Goal: Information Seeking & Learning: Compare options

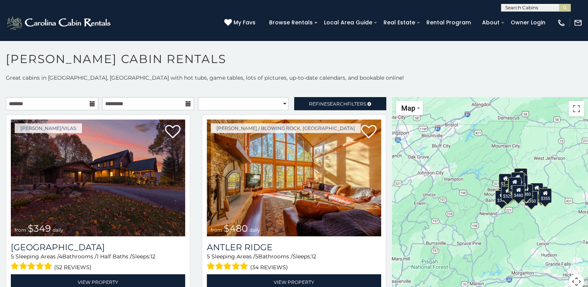
scroll to position [4, 0]
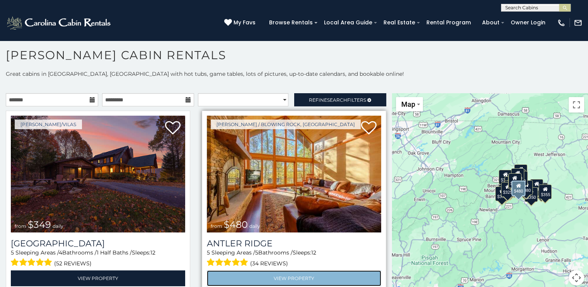
click at [320, 275] on link "View Property" at bounding box center [294, 278] width 174 height 16
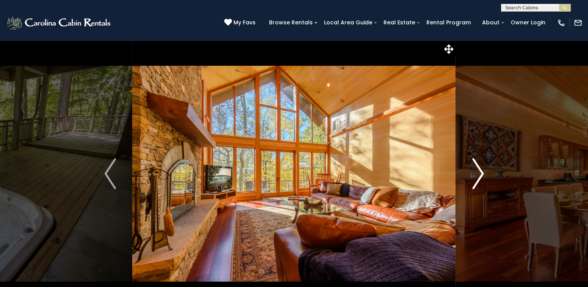
click at [482, 175] on img "Next" at bounding box center [478, 173] width 12 height 31
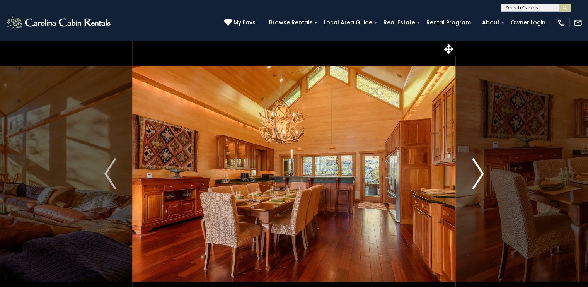
click at [481, 175] on img "Next" at bounding box center [478, 173] width 12 height 31
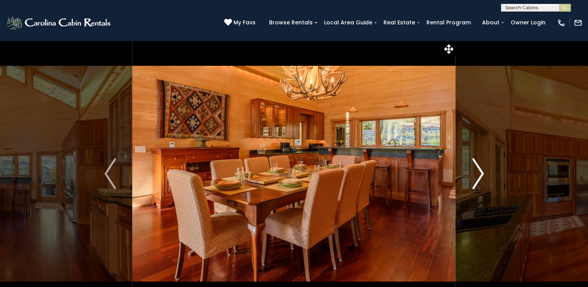
click at [481, 175] on img "Next" at bounding box center [478, 173] width 12 height 31
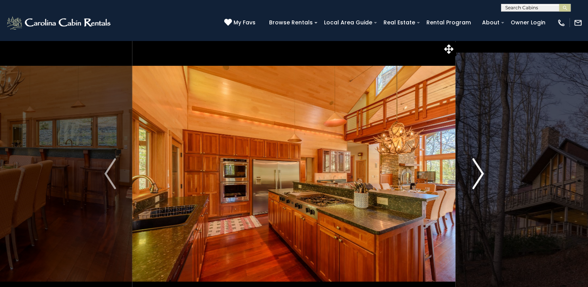
click at [481, 175] on img "Next" at bounding box center [478, 173] width 12 height 31
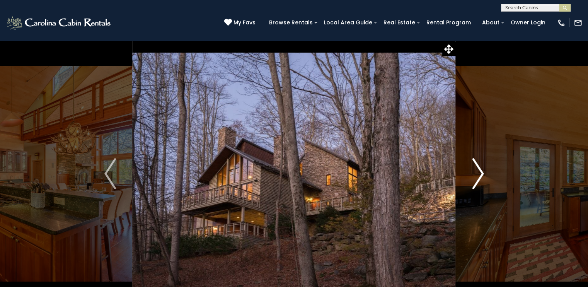
click at [481, 175] on img "Next" at bounding box center [478, 173] width 12 height 31
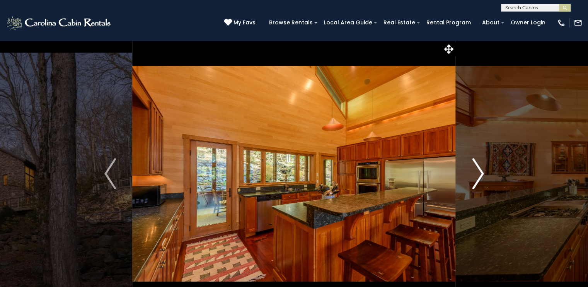
click at [481, 175] on img "Next" at bounding box center [478, 173] width 12 height 31
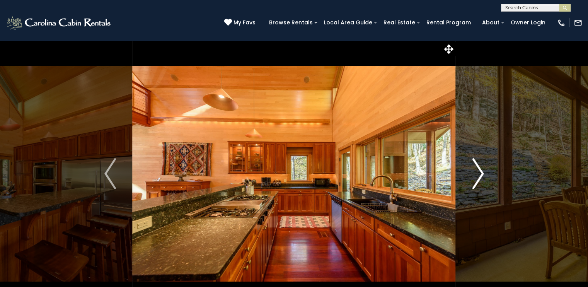
click at [481, 175] on img "Next" at bounding box center [478, 173] width 12 height 31
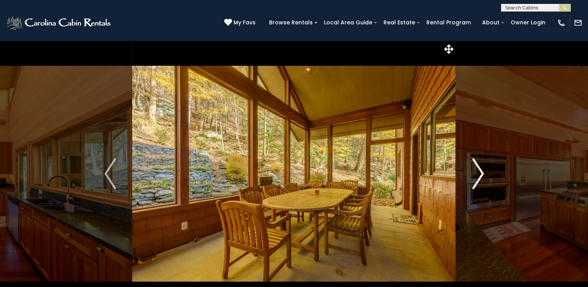
click at [481, 175] on img "Next" at bounding box center [478, 173] width 12 height 31
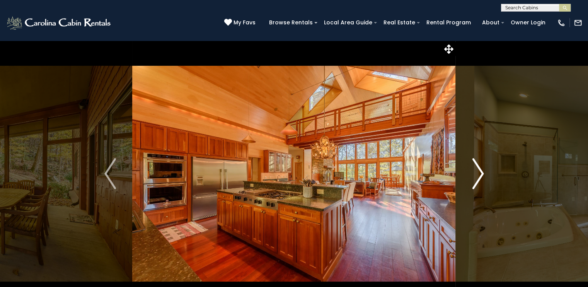
click at [481, 175] on img "Next" at bounding box center [478, 173] width 12 height 31
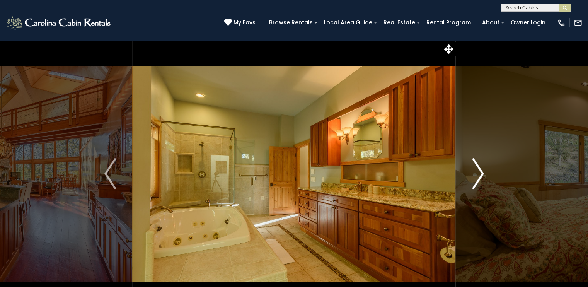
click at [481, 175] on img "Next" at bounding box center [478, 173] width 12 height 31
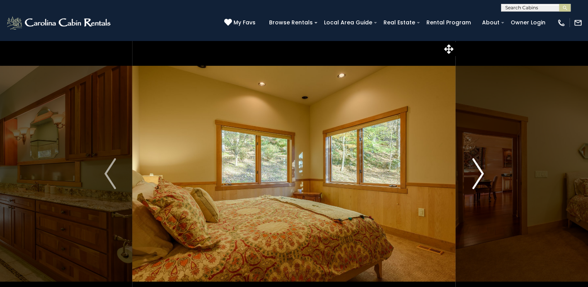
click at [481, 175] on img "Next" at bounding box center [478, 173] width 12 height 31
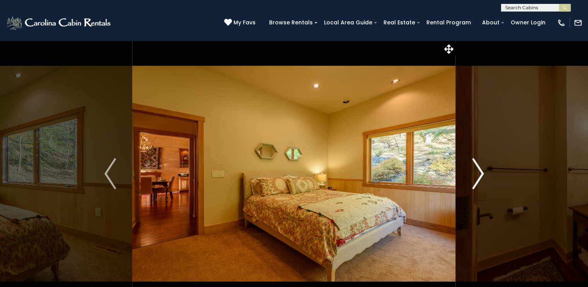
click at [481, 175] on img "Next" at bounding box center [478, 173] width 12 height 31
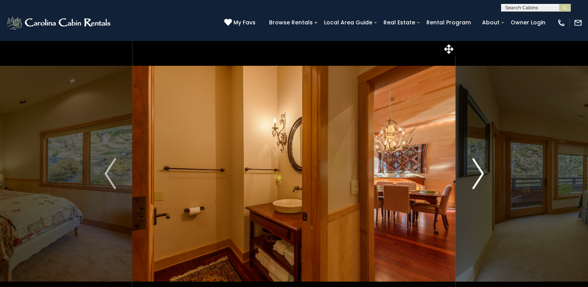
click at [481, 175] on img "Next" at bounding box center [478, 173] width 12 height 31
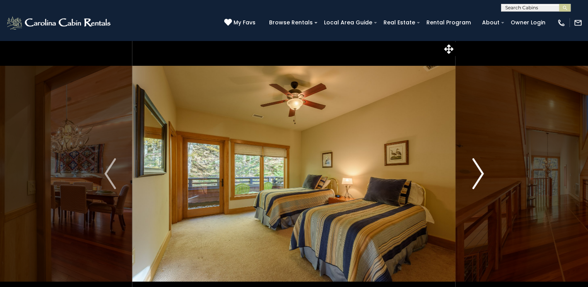
click at [481, 175] on img "Next" at bounding box center [478, 173] width 12 height 31
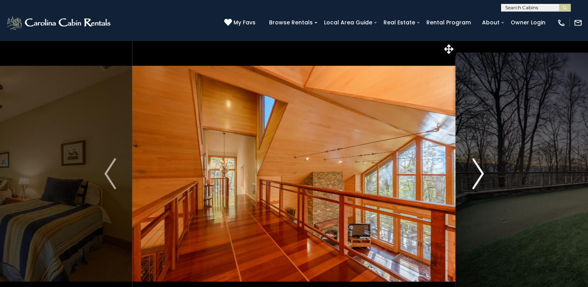
click at [481, 175] on img "Next" at bounding box center [478, 173] width 12 height 31
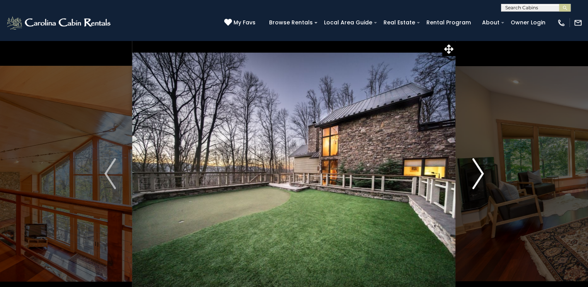
click at [481, 175] on img "Next" at bounding box center [478, 173] width 12 height 31
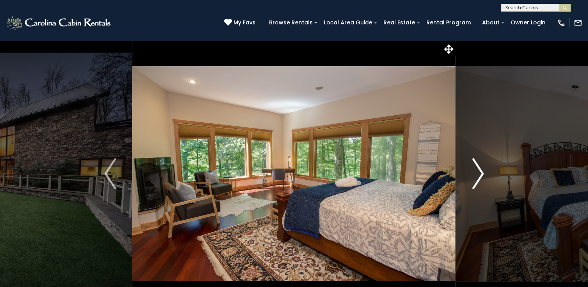
click at [482, 175] on img "Next" at bounding box center [478, 173] width 12 height 31
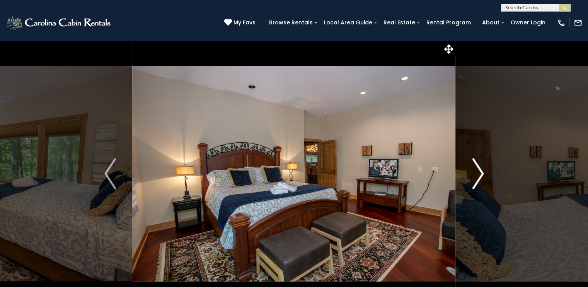
click at [482, 175] on img "Next" at bounding box center [478, 173] width 12 height 31
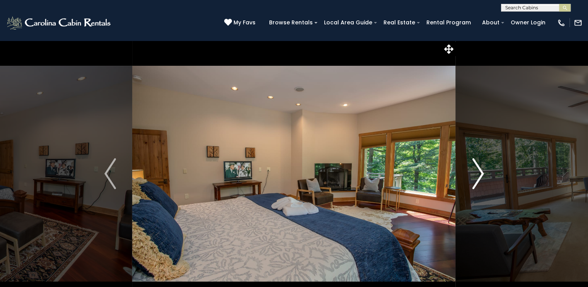
click at [482, 175] on img "Next" at bounding box center [478, 173] width 12 height 31
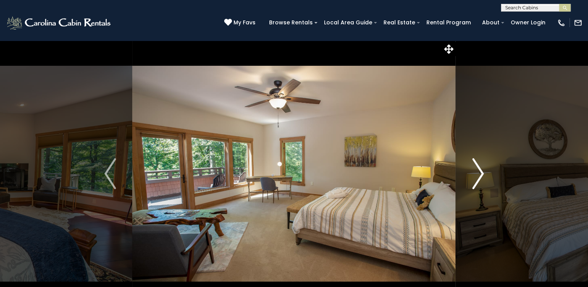
click at [482, 175] on img "Next" at bounding box center [478, 173] width 12 height 31
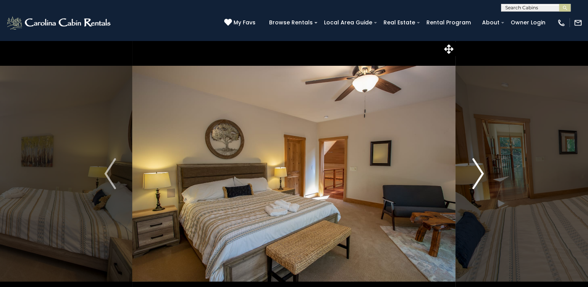
click at [482, 175] on img "Next" at bounding box center [478, 173] width 12 height 31
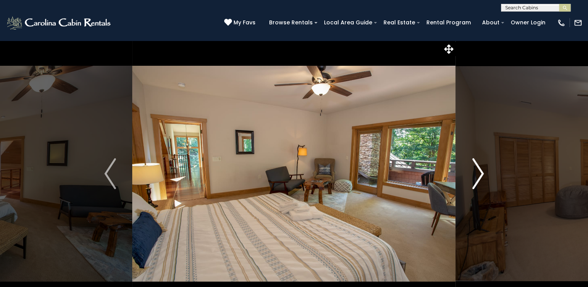
click at [482, 175] on img "Next" at bounding box center [478, 173] width 12 height 31
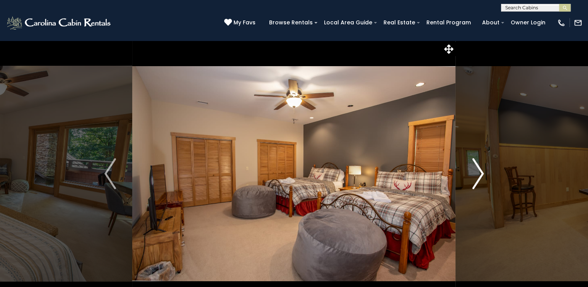
click at [482, 175] on img "Next" at bounding box center [478, 173] width 12 height 31
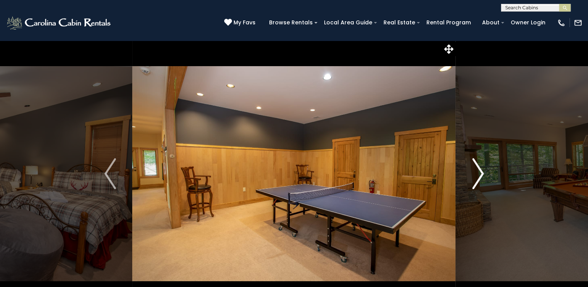
click at [481, 175] on img "Next" at bounding box center [478, 173] width 12 height 31
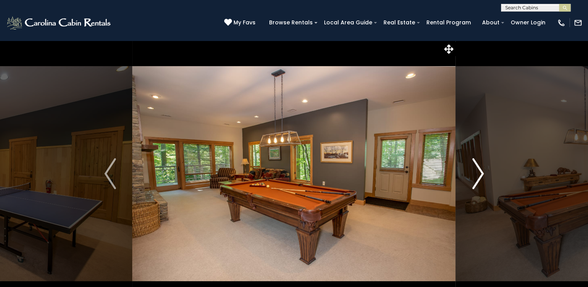
click at [481, 175] on img "Next" at bounding box center [478, 173] width 12 height 31
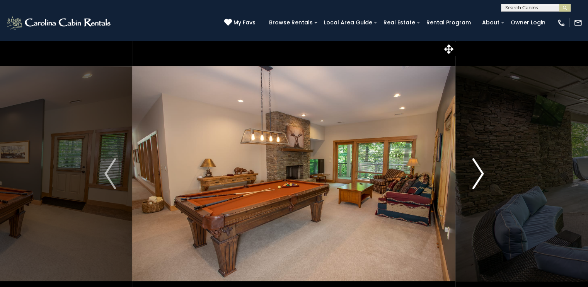
click at [481, 175] on img "Next" at bounding box center [478, 173] width 12 height 31
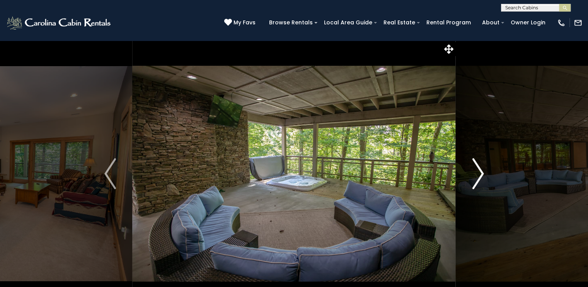
click at [481, 175] on img "Next" at bounding box center [478, 173] width 12 height 31
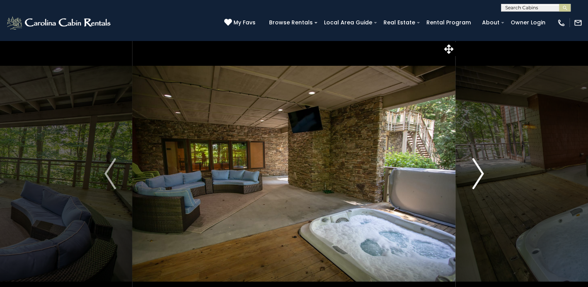
click at [481, 175] on img "Next" at bounding box center [478, 173] width 12 height 31
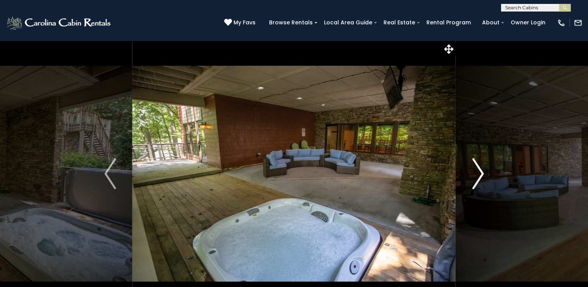
click at [481, 175] on img "Next" at bounding box center [478, 173] width 12 height 31
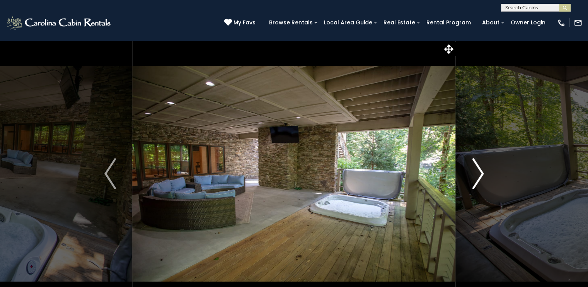
click at [481, 175] on img "Next" at bounding box center [478, 173] width 12 height 31
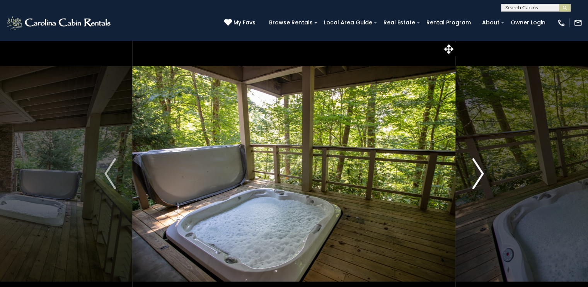
click at [481, 175] on img "Next" at bounding box center [478, 173] width 12 height 31
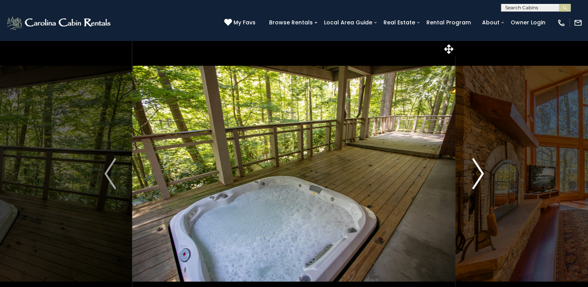
click at [481, 175] on img "Next" at bounding box center [478, 173] width 12 height 31
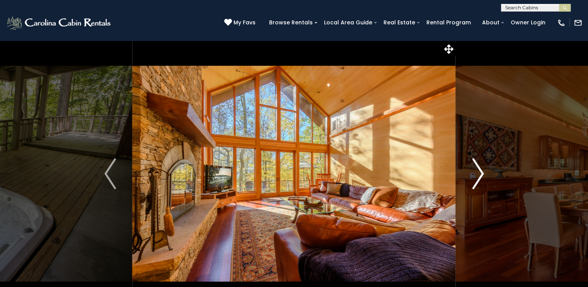
click at [481, 175] on img "Next" at bounding box center [478, 173] width 12 height 31
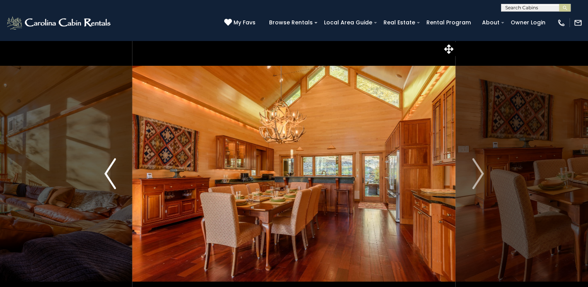
click at [108, 172] on img "Previous" at bounding box center [110, 173] width 12 height 31
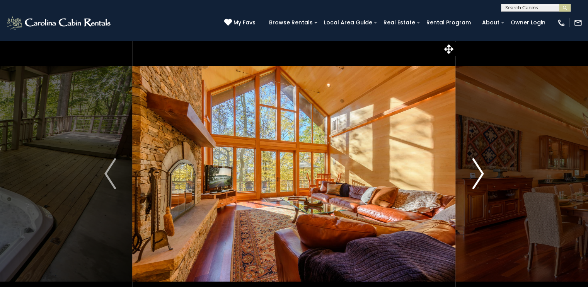
click at [483, 174] on img "Next" at bounding box center [478, 173] width 12 height 31
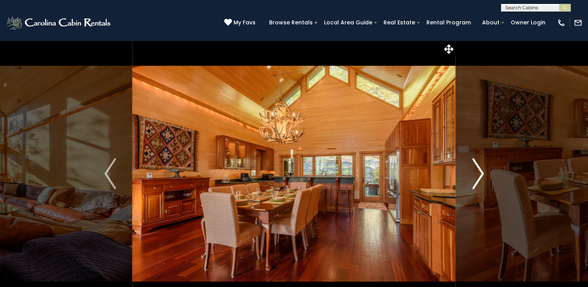
click at [483, 174] on img "Next" at bounding box center [478, 173] width 12 height 31
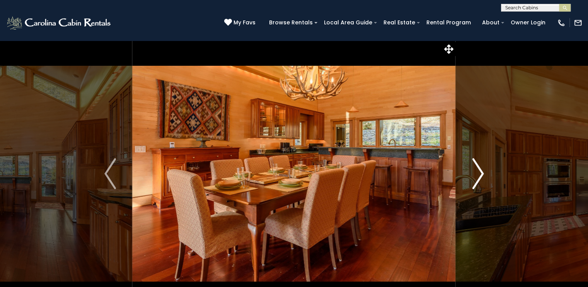
click at [483, 174] on img "Next" at bounding box center [478, 173] width 12 height 31
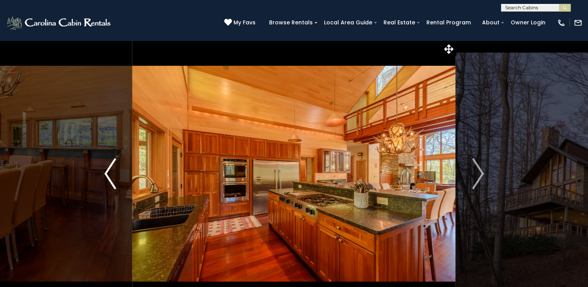
click at [107, 174] on img "Previous" at bounding box center [110, 173] width 12 height 31
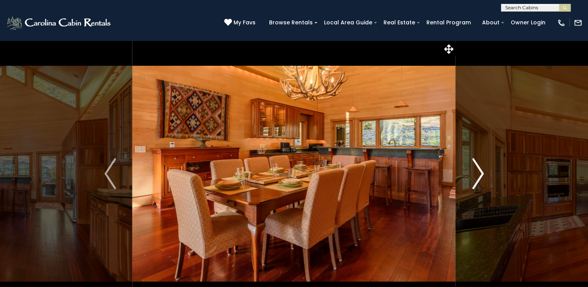
click at [480, 175] on img "Next" at bounding box center [478, 173] width 12 height 31
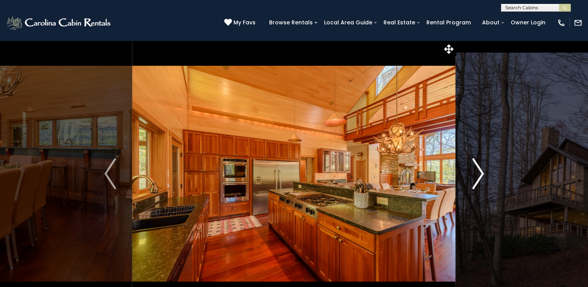
click at [480, 175] on img "Next" at bounding box center [478, 173] width 12 height 31
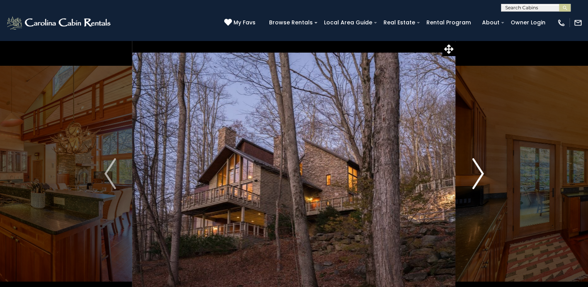
click at [480, 175] on img "Next" at bounding box center [478, 173] width 12 height 31
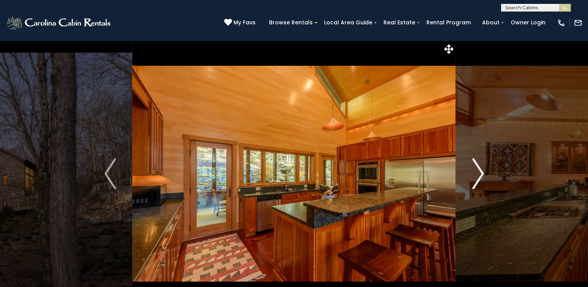
click at [480, 175] on img "Next" at bounding box center [478, 173] width 12 height 31
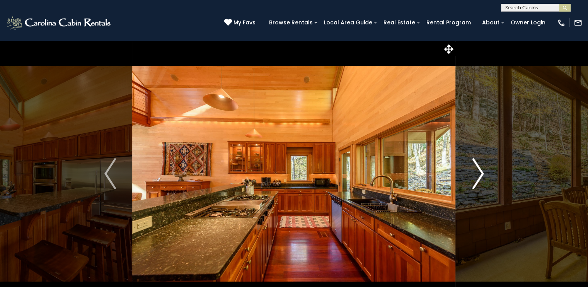
click at [480, 175] on img "Next" at bounding box center [478, 173] width 12 height 31
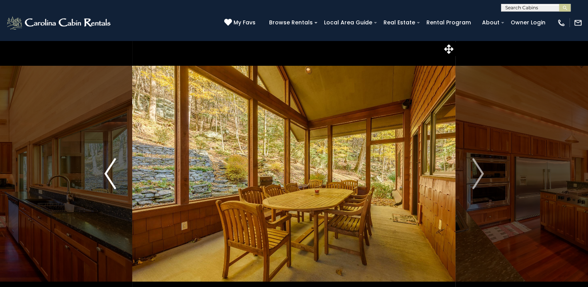
click at [108, 172] on img "Previous" at bounding box center [110, 173] width 12 height 31
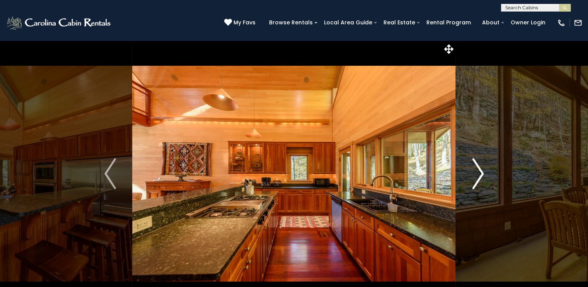
click at [480, 173] on img "Next" at bounding box center [478, 173] width 12 height 31
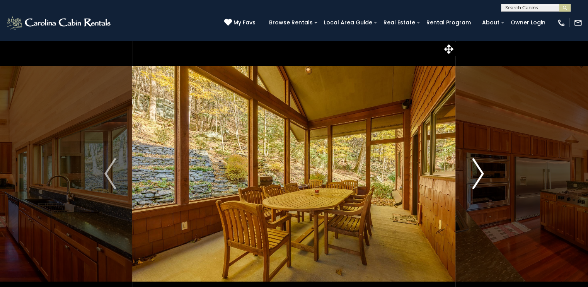
click at [480, 173] on img "Next" at bounding box center [478, 173] width 12 height 31
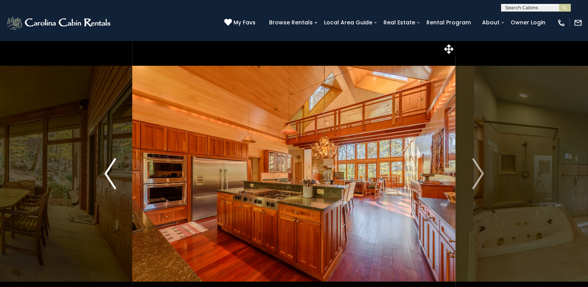
click at [108, 170] on img "Previous" at bounding box center [110, 173] width 12 height 31
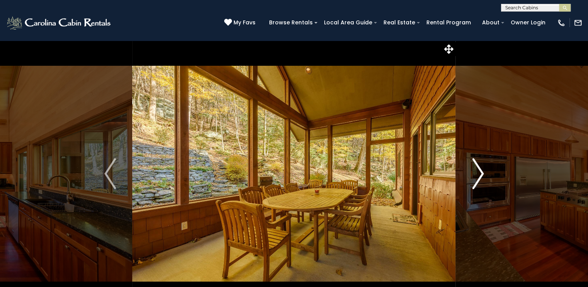
click at [479, 176] on img "Next" at bounding box center [478, 173] width 12 height 31
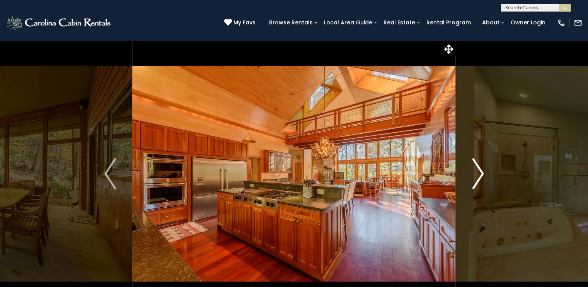
click at [481, 175] on img "Next" at bounding box center [478, 173] width 12 height 31
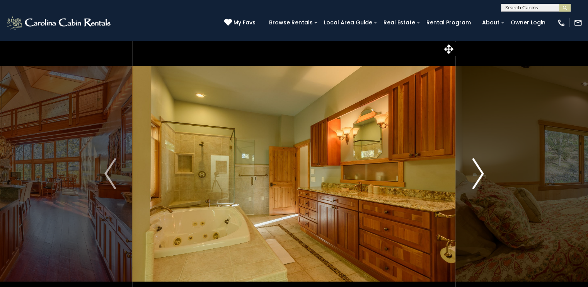
click at [481, 175] on img "Next" at bounding box center [478, 173] width 12 height 31
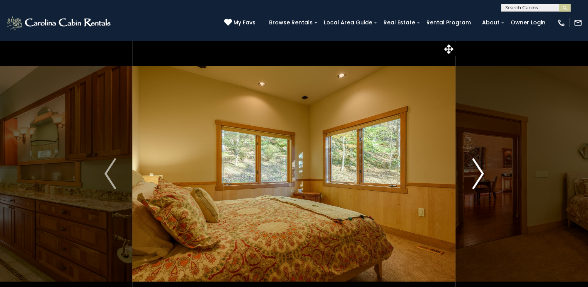
click at [481, 175] on img "Next" at bounding box center [478, 173] width 12 height 31
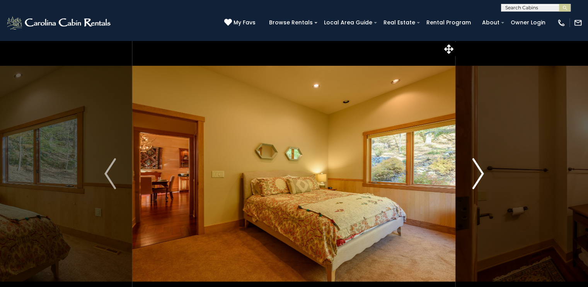
click at [481, 175] on img "Next" at bounding box center [478, 173] width 12 height 31
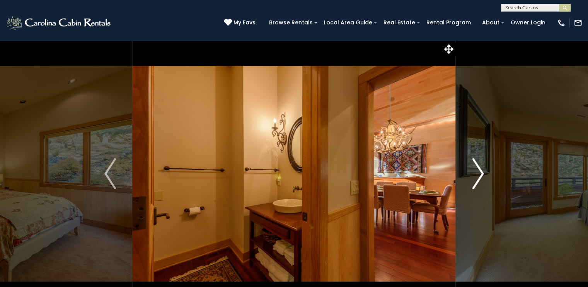
click at [481, 175] on img "Next" at bounding box center [478, 173] width 12 height 31
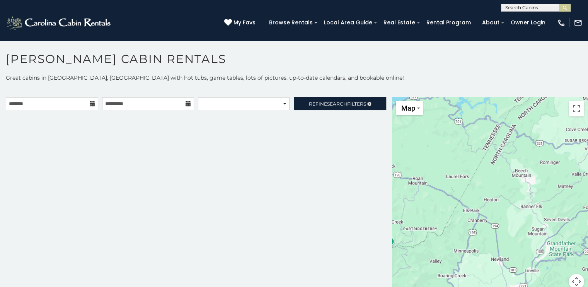
scroll to position [4, 0]
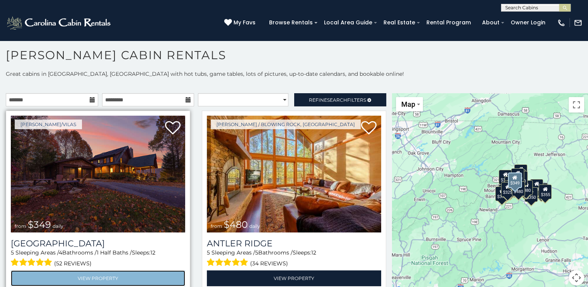
click at [101, 275] on link "View Property" at bounding box center [98, 278] width 174 height 16
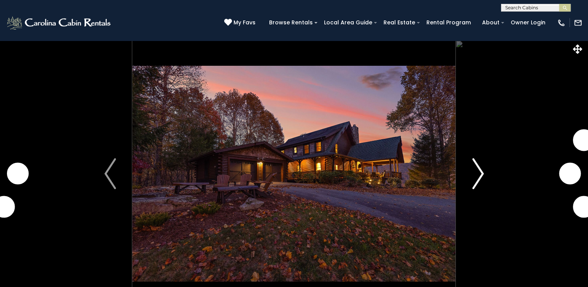
click at [480, 178] on img "Next" at bounding box center [478, 173] width 12 height 31
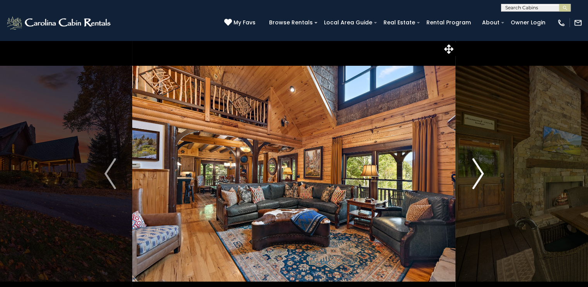
click at [480, 178] on img "Next" at bounding box center [478, 173] width 12 height 31
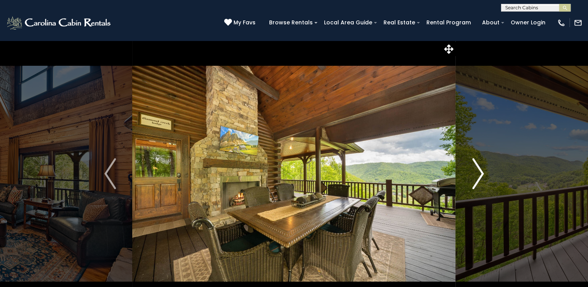
click at [480, 178] on img "Next" at bounding box center [478, 173] width 12 height 31
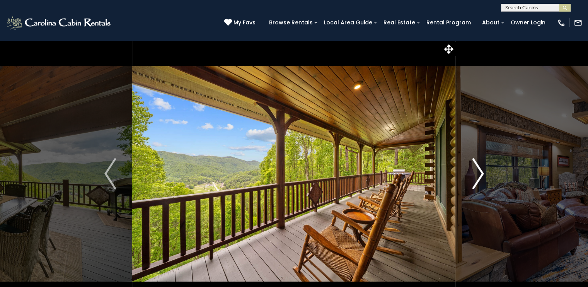
click at [480, 178] on img "Next" at bounding box center [478, 173] width 12 height 31
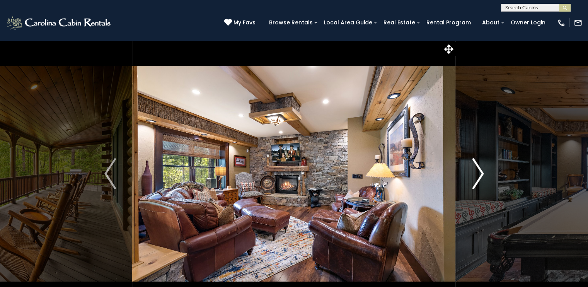
click at [480, 174] on img "Next" at bounding box center [478, 173] width 12 height 31
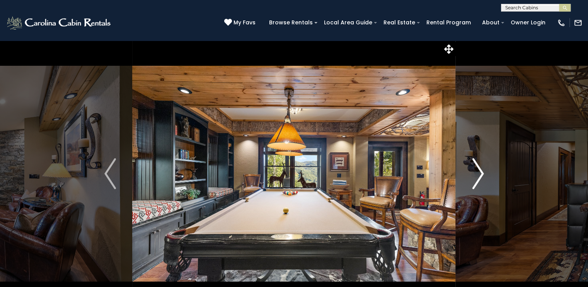
click at [480, 174] on img "Next" at bounding box center [478, 173] width 12 height 31
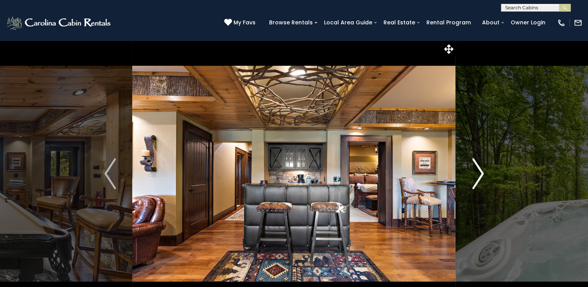
click at [480, 174] on img "Next" at bounding box center [478, 173] width 12 height 31
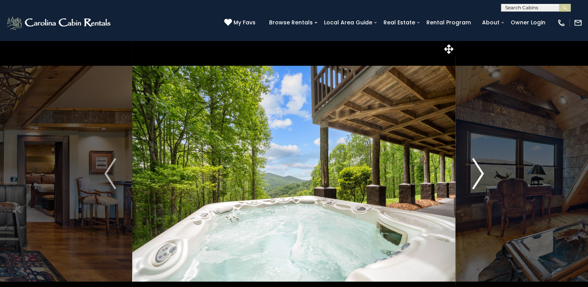
click at [480, 174] on img "Next" at bounding box center [478, 173] width 12 height 31
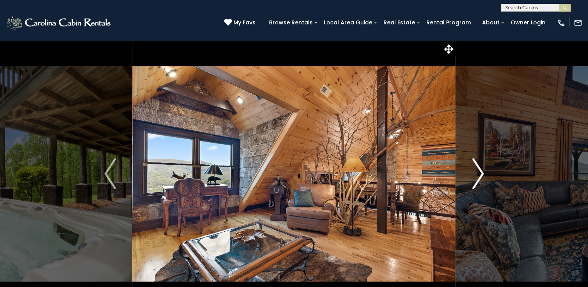
click at [480, 174] on img "Next" at bounding box center [478, 173] width 12 height 31
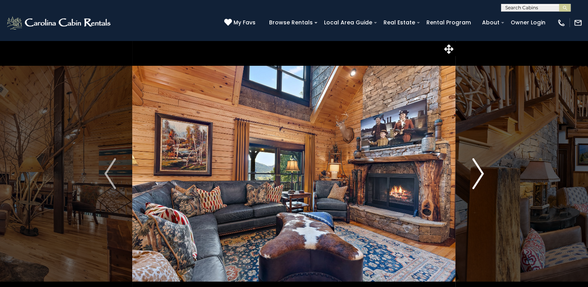
click at [480, 174] on img "Next" at bounding box center [478, 173] width 12 height 31
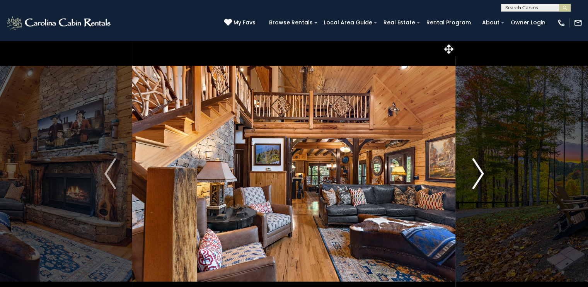
click at [480, 174] on img "Next" at bounding box center [478, 173] width 12 height 31
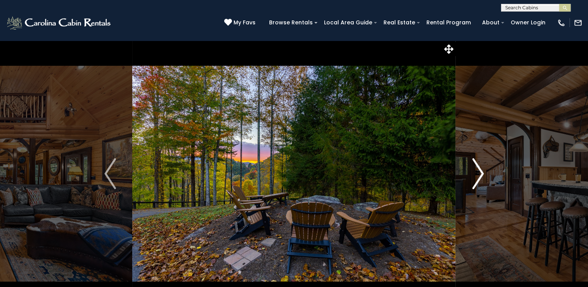
click at [480, 174] on img "Next" at bounding box center [478, 173] width 12 height 31
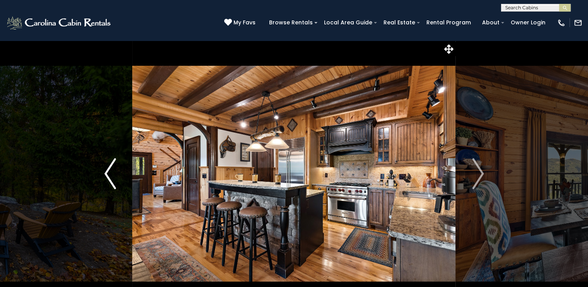
click at [108, 175] on img "Previous" at bounding box center [110, 173] width 12 height 31
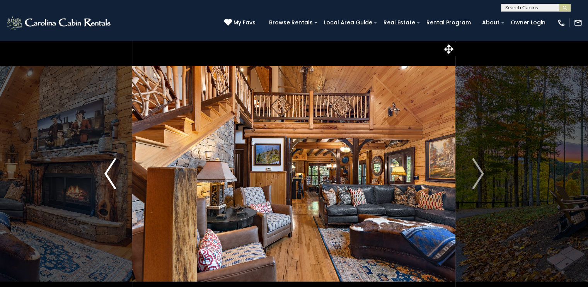
click at [108, 175] on img "Previous" at bounding box center [110, 173] width 12 height 31
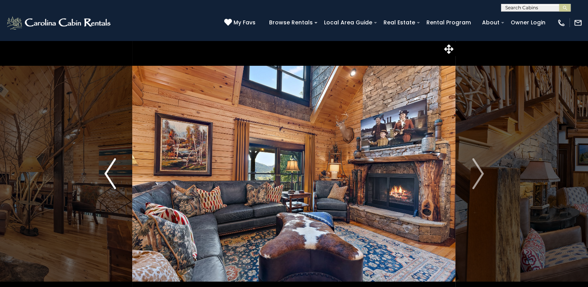
click at [108, 175] on img "Previous" at bounding box center [110, 173] width 12 height 31
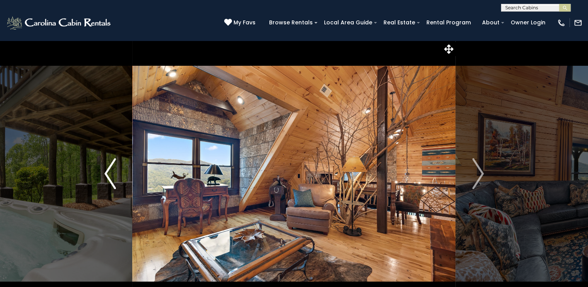
click at [108, 175] on img "Previous" at bounding box center [110, 173] width 12 height 31
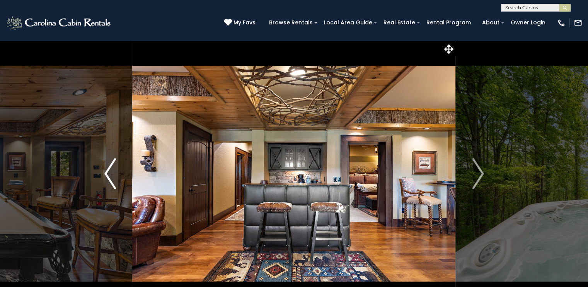
click at [108, 175] on img "Previous" at bounding box center [110, 173] width 12 height 31
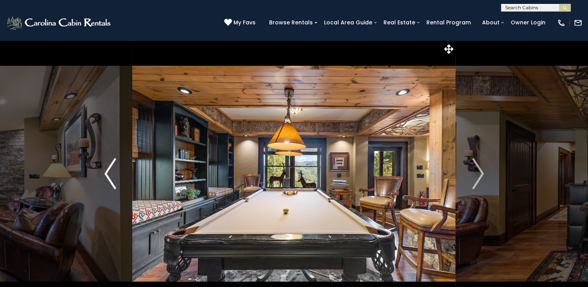
click at [108, 175] on img "Previous" at bounding box center [110, 173] width 12 height 31
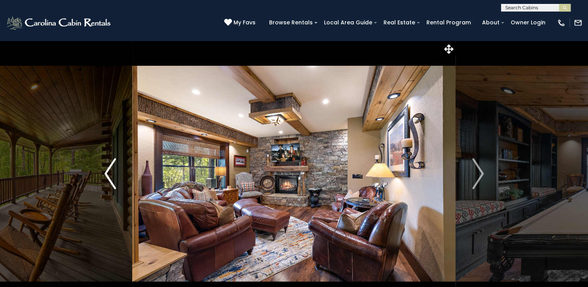
click at [108, 175] on img "Previous" at bounding box center [110, 173] width 12 height 31
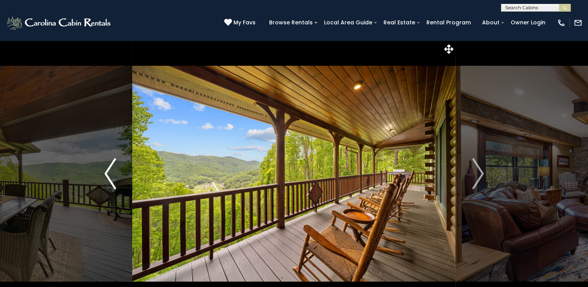
click at [108, 175] on img "Previous" at bounding box center [110, 173] width 12 height 31
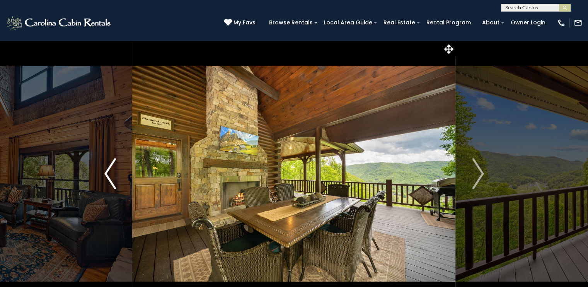
click at [108, 175] on img "Previous" at bounding box center [110, 173] width 12 height 31
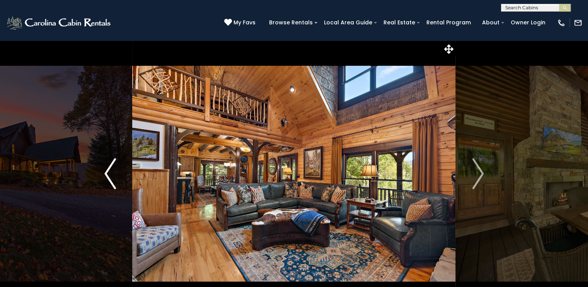
click at [108, 175] on img "Previous" at bounding box center [110, 173] width 12 height 31
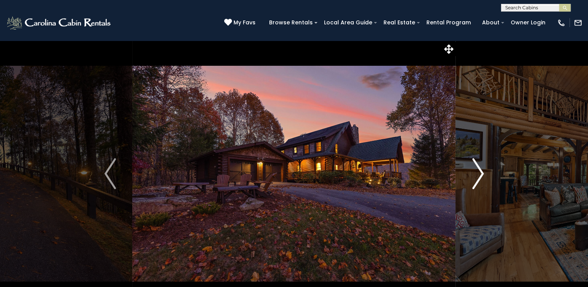
click at [480, 174] on img "Next" at bounding box center [478, 173] width 12 height 31
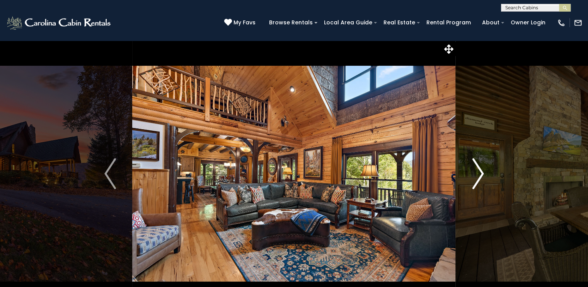
click at [480, 174] on img "Next" at bounding box center [478, 173] width 12 height 31
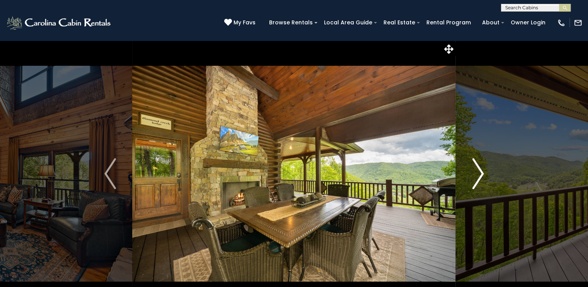
click at [480, 174] on img "Next" at bounding box center [478, 173] width 12 height 31
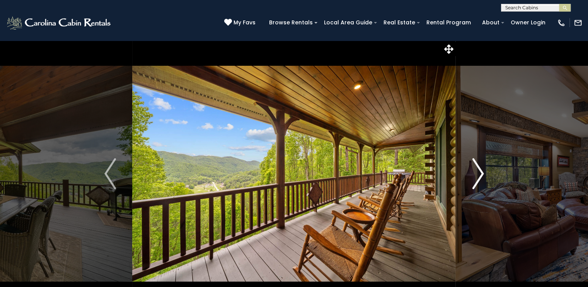
click at [480, 174] on img "Next" at bounding box center [478, 173] width 12 height 31
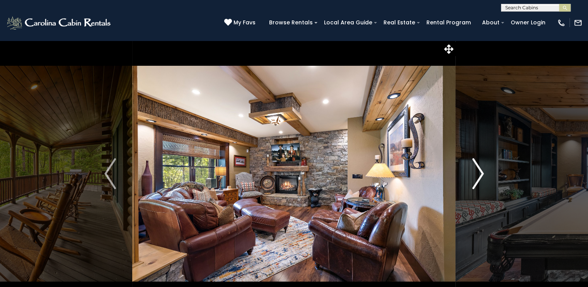
click at [480, 174] on img "Next" at bounding box center [478, 173] width 12 height 31
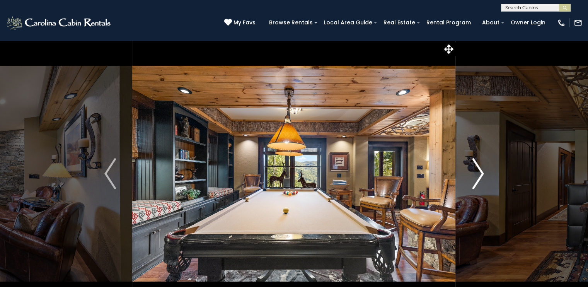
click at [480, 174] on img "Next" at bounding box center [478, 173] width 12 height 31
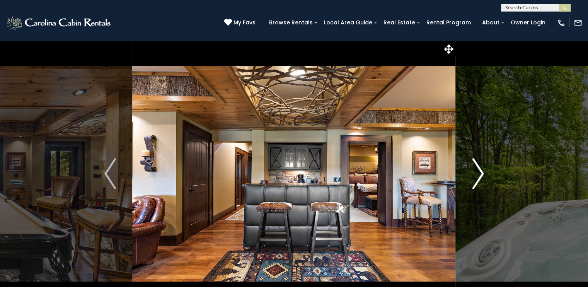
click at [480, 174] on img "Next" at bounding box center [478, 173] width 12 height 31
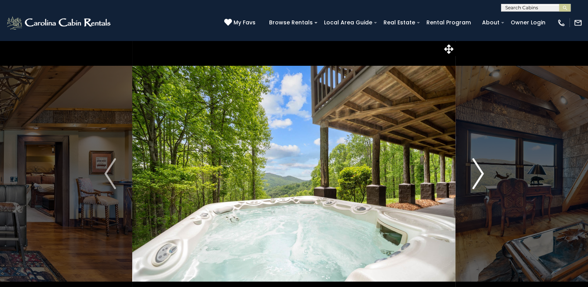
click at [480, 174] on img "Next" at bounding box center [478, 173] width 12 height 31
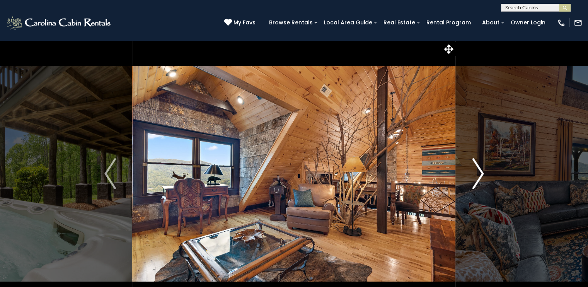
click at [480, 174] on img "Next" at bounding box center [478, 173] width 12 height 31
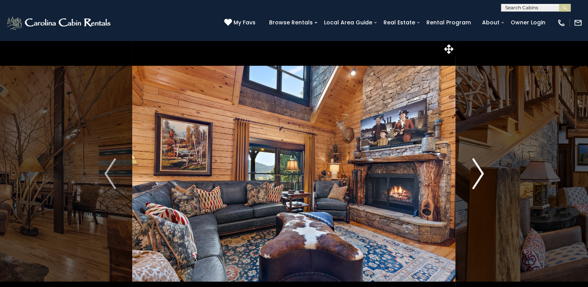
click at [480, 174] on img "Next" at bounding box center [478, 173] width 12 height 31
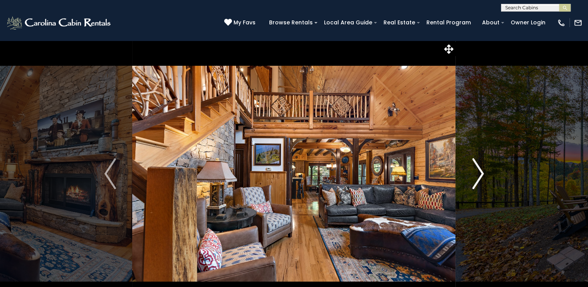
click at [480, 174] on img "Next" at bounding box center [478, 173] width 12 height 31
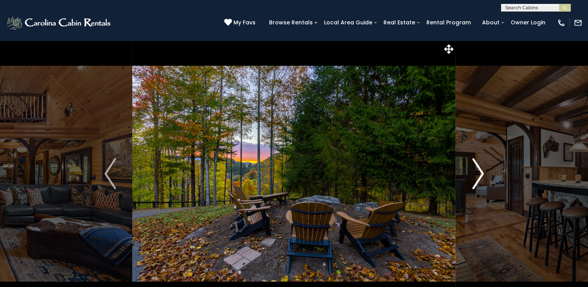
click at [480, 174] on img "Next" at bounding box center [478, 173] width 12 height 31
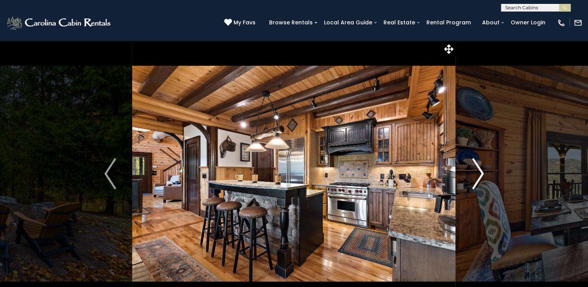
click at [480, 174] on img "Next" at bounding box center [478, 173] width 12 height 31
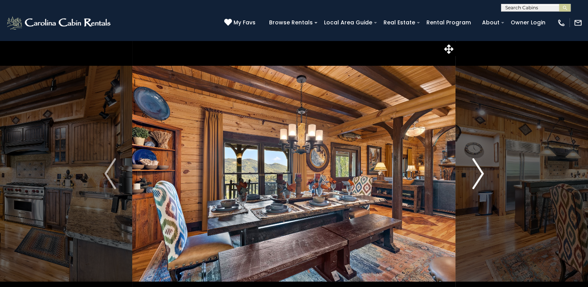
click at [480, 174] on img "Next" at bounding box center [478, 173] width 12 height 31
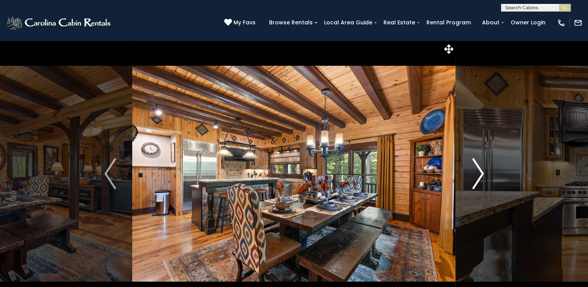
click at [480, 174] on img "Next" at bounding box center [478, 173] width 12 height 31
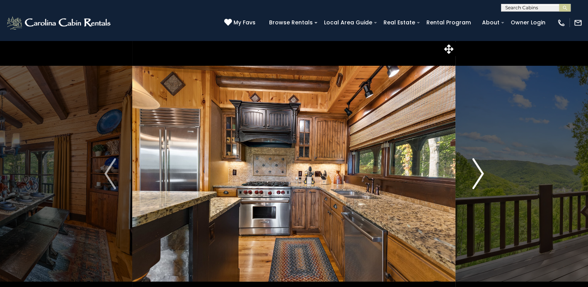
click at [480, 174] on img "Next" at bounding box center [478, 173] width 12 height 31
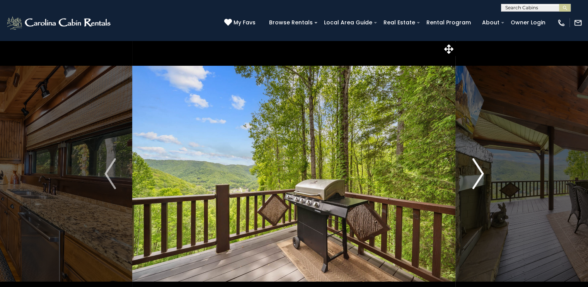
click at [480, 174] on img "Next" at bounding box center [478, 173] width 12 height 31
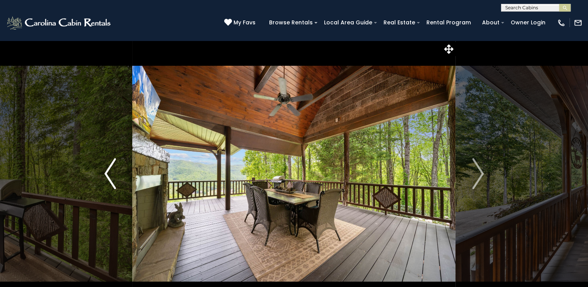
click at [108, 171] on img "Previous" at bounding box center [110, 173] width 12 height 31
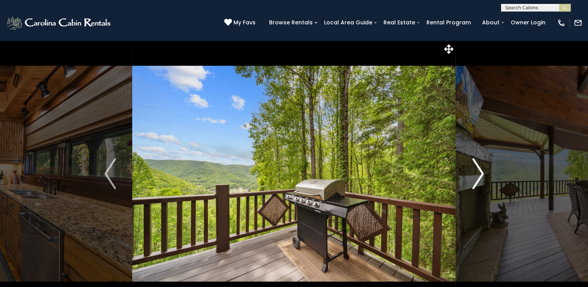
click at [481, 175] on img "Next" at bounding box center [478, 173] width 12 height 31
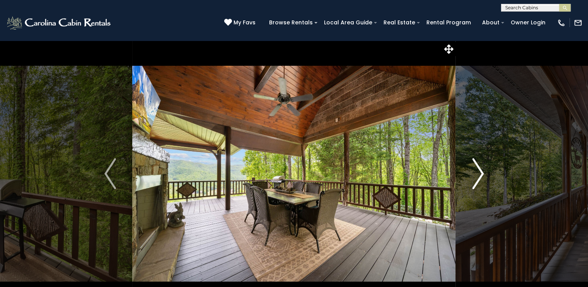
click at [481, 175] on img "Next" at bounding box center [478, 173] width 12 height 31
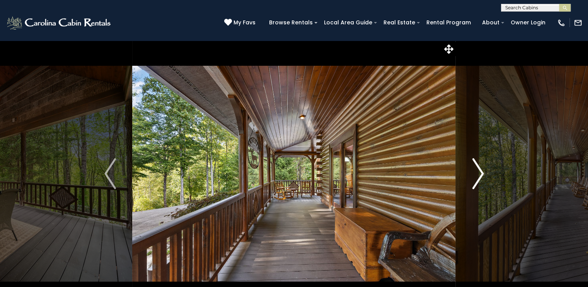
click at [481, 175] on img "Next" at bounding box center [478, 173] width 12 height 31
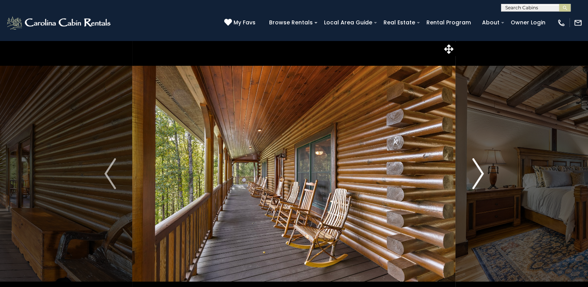
click at [481, 175] on img "Next" at bounding box center [478, 173] width 12 height 31
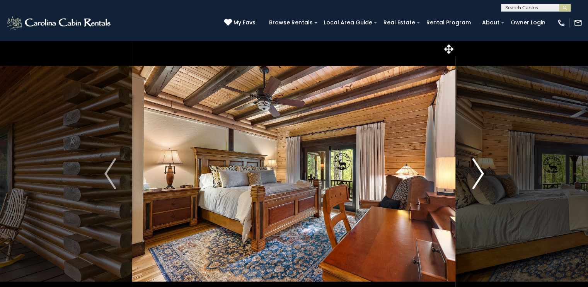
click at [481, 175] on img "Next" at bounding box center [478, 173] width 12 height 31
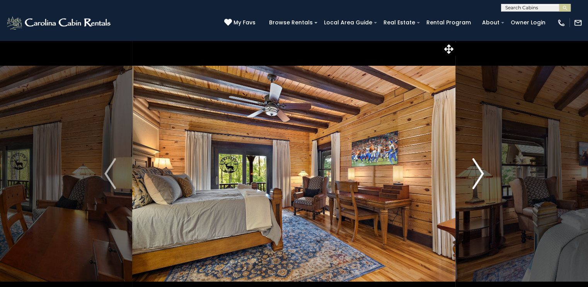
click at [481, 175] on img "Next" at bounding box center [478, 173] width 12 height 31
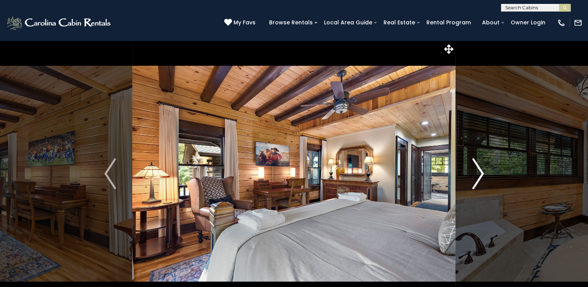
click at [481, 175] on img "Next" at bounding box center [478, 173] width 12 height 31
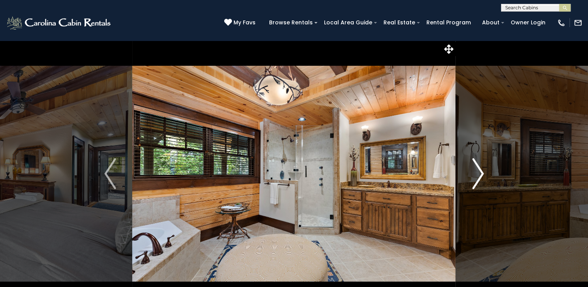
click at [481, 175] on img "Next" at bounding box center [478, 173] width 12 height 31
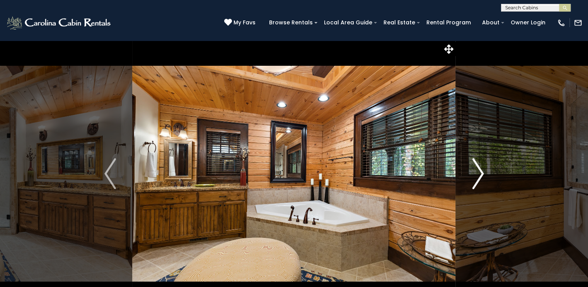
click at [481, 175] on img "Next" at bounding box center [478, 173] width 12 height 31
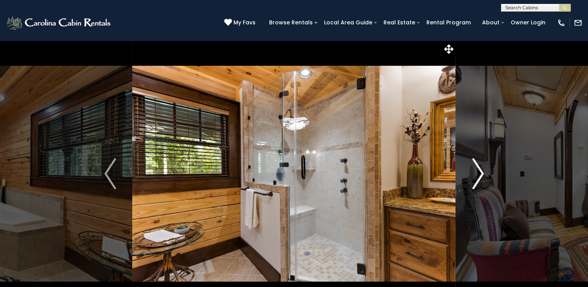
click at [481, 175] on img "Next" at bounding box center [478, 173] width 12 height 31
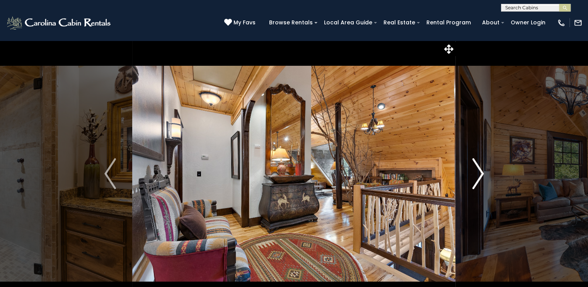
click at [481, 175] on img "Next" at bounding box center [478, 173] width 12 height 31
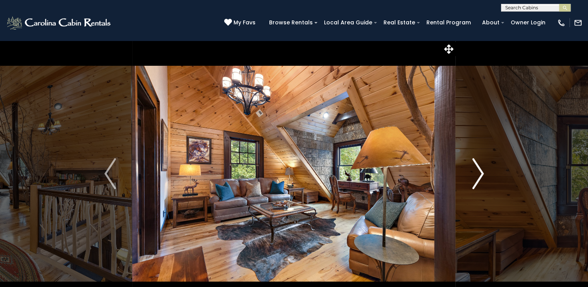
click at [481, 175] on img "Next" at bounding box center [478, 173] width 12 height 31
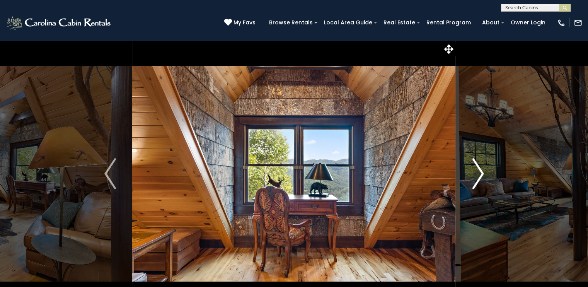
click at [481, 175] on img "Next" at bounding box center [478, 173] width 12 height 31
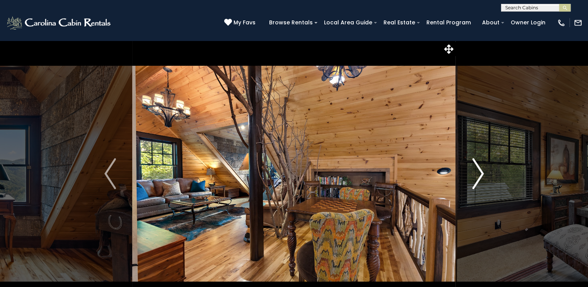
click at [481, 175] on img "Next" at bounding box center [478, 173] width 12 height 31
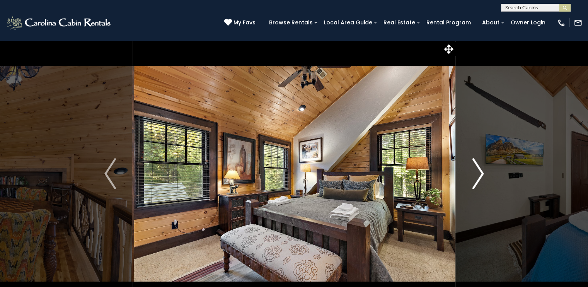
click at [481, 175] on img "Next" at bounding box center [478, 173] width 12 height 31
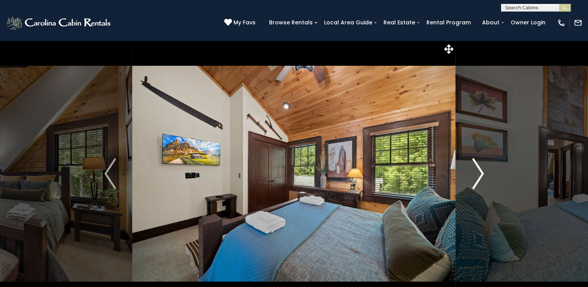
click at [481, 175] on img "Next" at bounding box center [478, 173] width 12 height 31
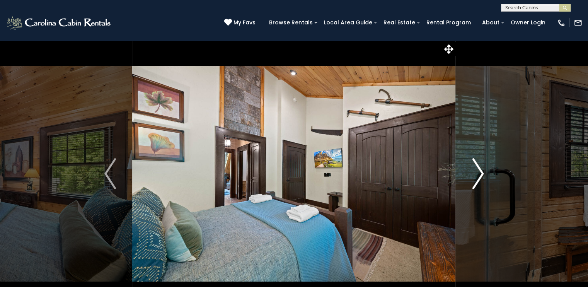
click at [481, 175] on img "Next" at bounding box center [478, 173] width 12 height 31
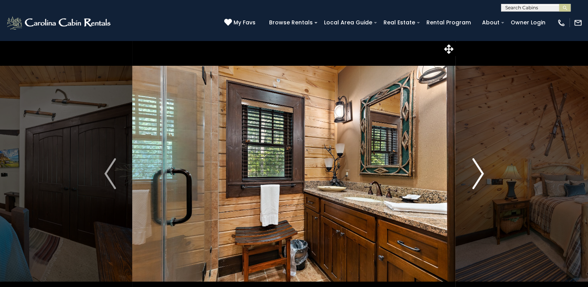
click at [481, 175] on img "Next" at bounding box center [478, 173] width 12 height 31
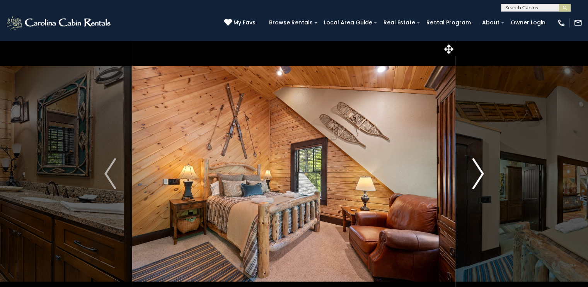
click at [481, 175] on img "Next" at bounding box center [478, 173] width 12 height 31
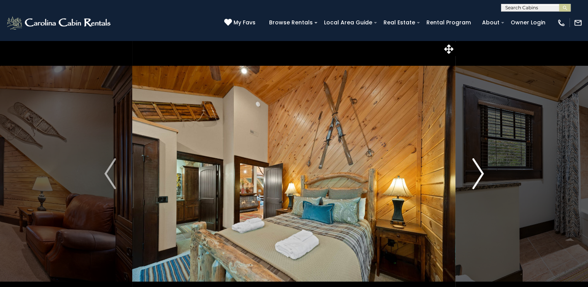
click at [481, 175] on img "Next" at bounding box center [478, 173] width 12 height 31
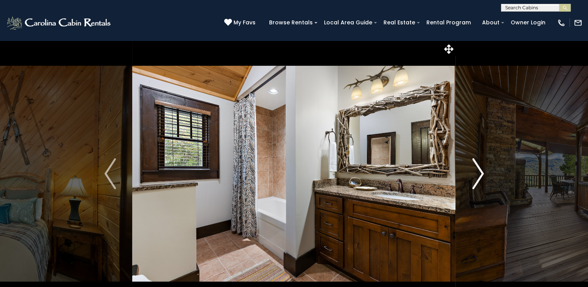
click at [481, 175] on img "Next" at bounding box center [478, 173] width 12 height 31
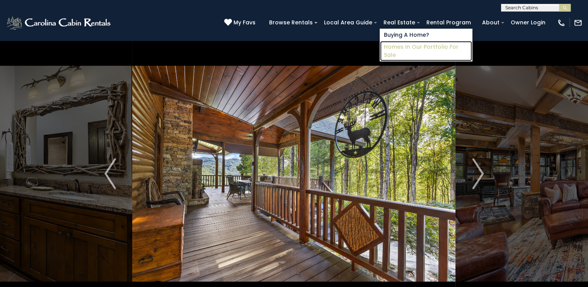
click at [421, 46] on link "Homes in Our Portfolio For Sale" at bounding box center [426, 51] width 92 height 20
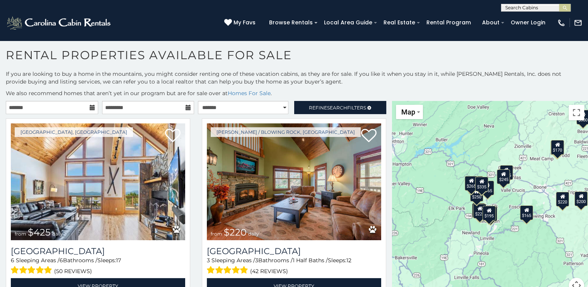
scroll to position [15, 0]
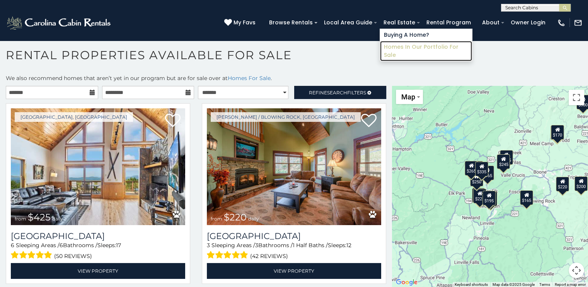
click at [420, 47] on link "Homes in Our Portfolio For Sale" at bounding box center [426, 51] width 92 height 20
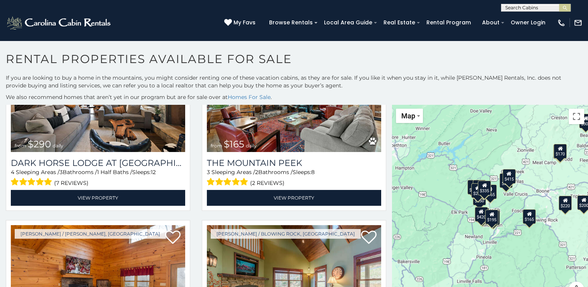
scroll to position [1408, 0]
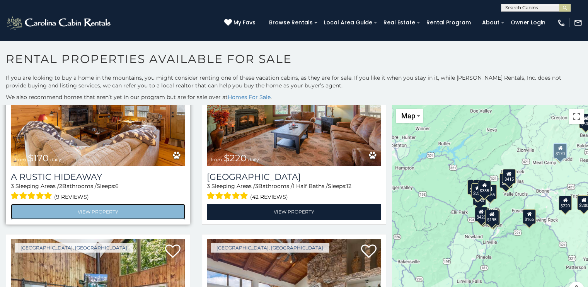
click at [93, 204] on link "View Property" at bounding box center [98, 212] width 174 height 16
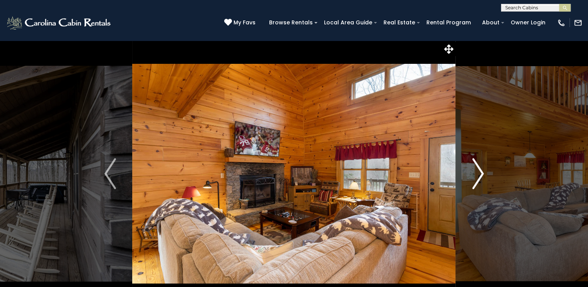
click at [478, 179] on img "Next" at bounding box center [478, 173] width 12 height 31
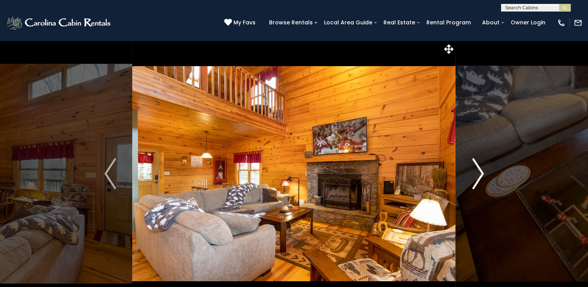
click at [478, 179] on img "Next" at bounding box center [478, 173] width 12 height 31
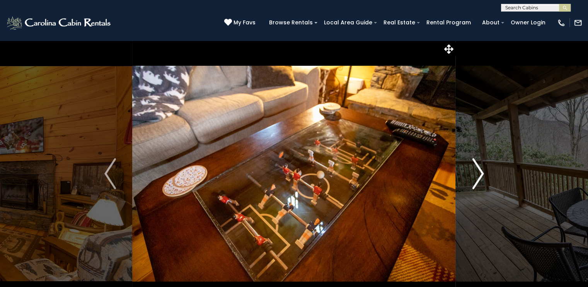
click at [478, 179] on img "Next" at bounding box center [478, 173] width 12 height 31
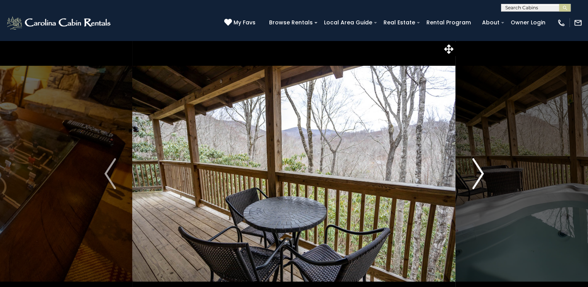
click at [478, 179] on img "Next" at bounding box center [478, 173] width 12 height 31
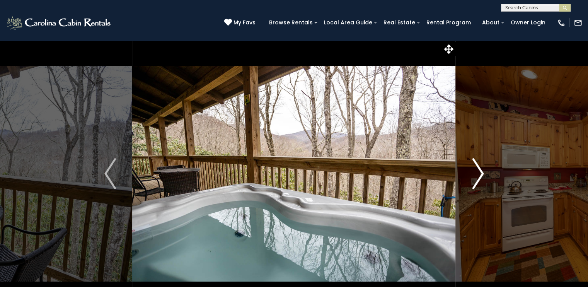
click at [478, 179] on img "Next" at bounding box center [478, 173] width 12 height 31
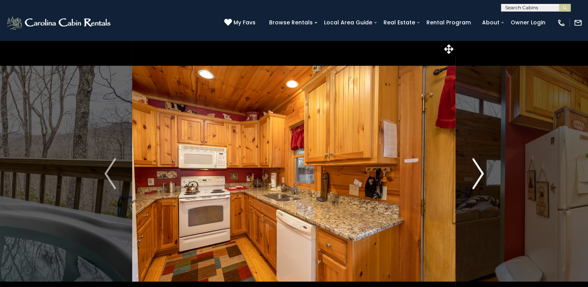
click at [478, 179] on img "Next" at bounding box center [478, 173] width 12 height 31
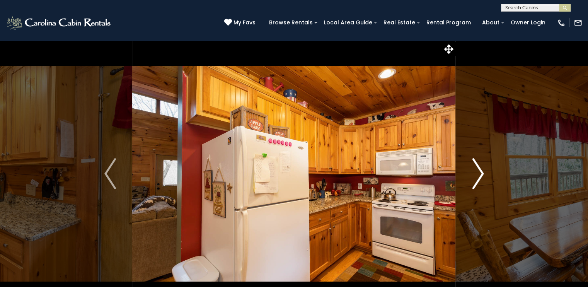
click at [478, 179] on img "Next" at bounding box center [478, 173] width 12 height 31
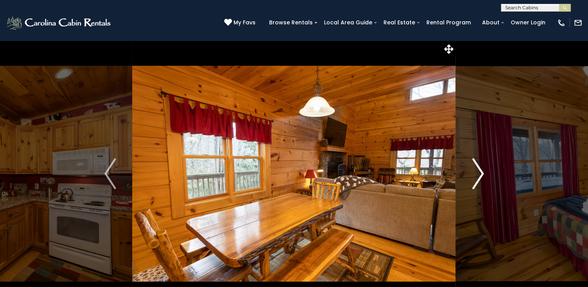
click at [478, 179] on img "Next" at bounding box center [478, 173] width 12 height 31
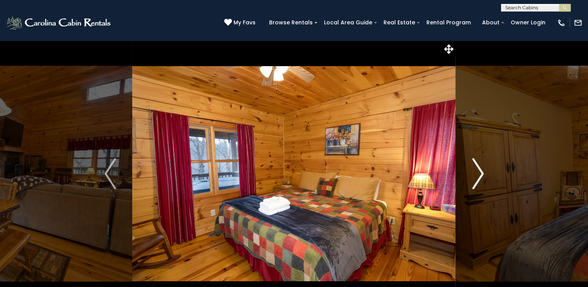
click at [478, 179] on img "Next" at bounding box center [478, 173] width 12 height 31
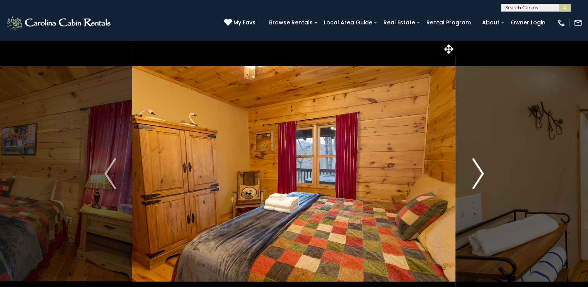
click at [478, 179] on img "Next" at bounding box center [478, 173] width 12 height 31
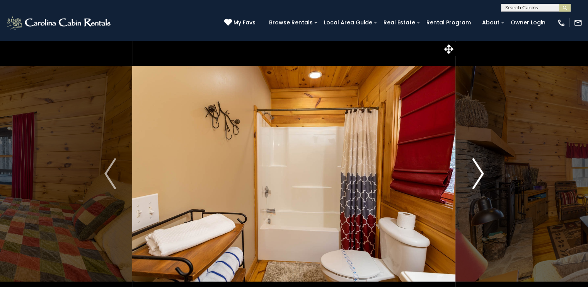
click at [478, 179] on img "Next" at bounding box center [478, 173] width 12 height 31
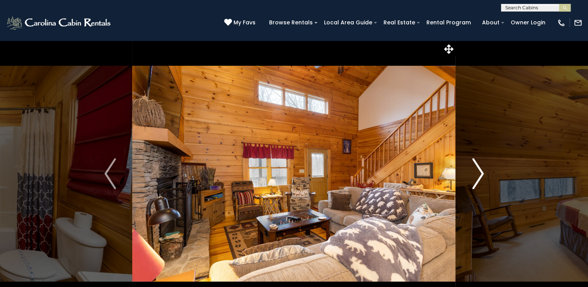
click at [478, 179] on img "Next" at bounding box center [478, 173] width 12 height 31
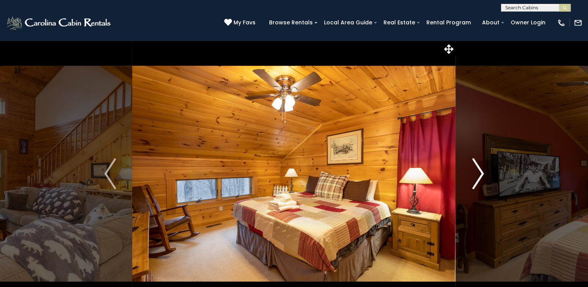
click at [478, 179] on img "Next" at bounding box center [478, 173] width 12 height 31
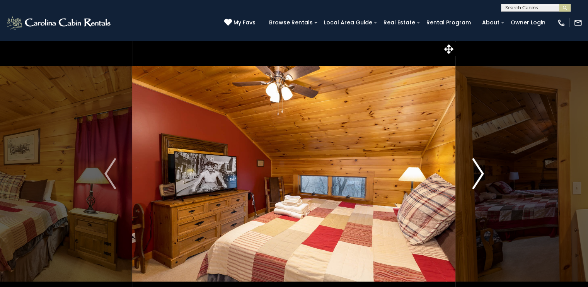
click at [478, 179] on img "Next" at bounding box center [478, 173] width 12 height 31
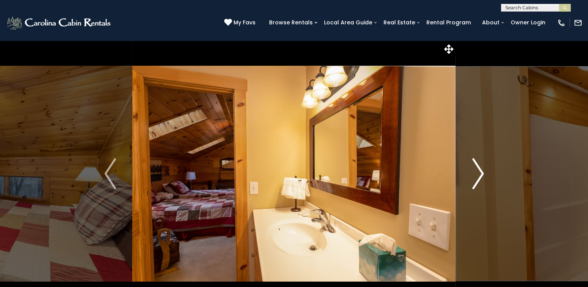
click at [478, 179] on img "Next" at bounding box center [478, 173] width 12 height 31
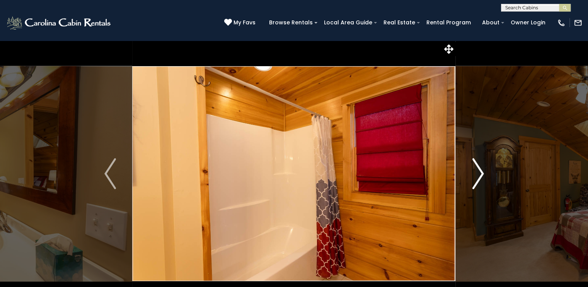
click at [478, 179] on img "Next" at bounding box center [478, 173] width 12 height 31
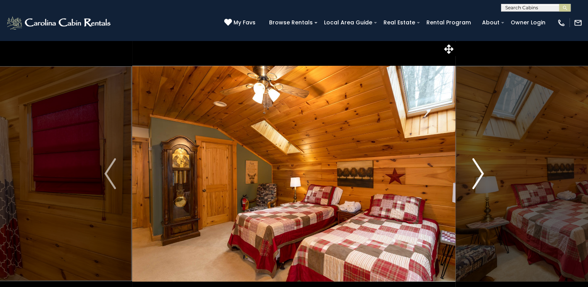
click at [478, 179] on img "Next" at bounding box center [478, 173] width 12 height 31
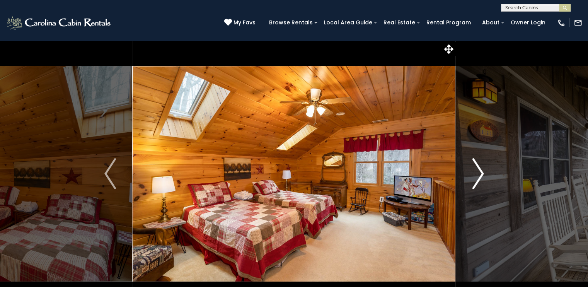
click at [478, 179] on img "Next" at bounding box center [478, 173] width 12 height 31
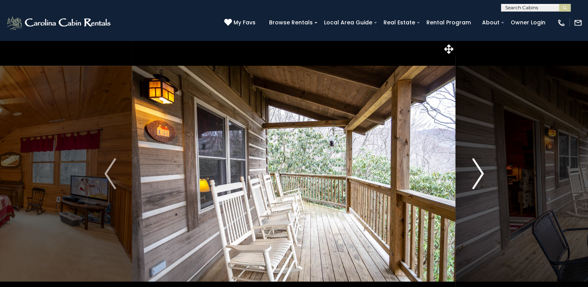
click at [478, 179] on img "Next" at bounding box center [478, 173] width 12 height 31
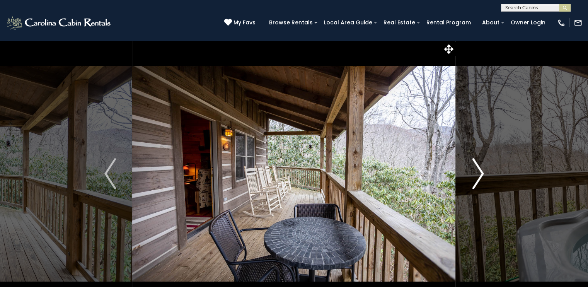
click at [478, 179] on img "Next" at bounding box center [478, 173] width 12 height 31
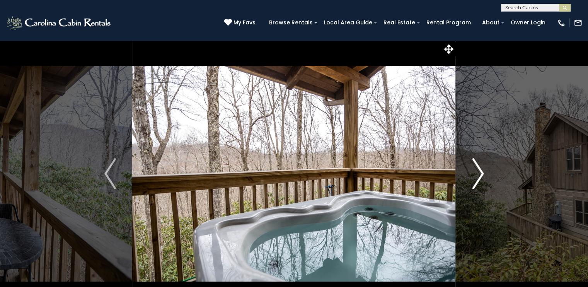
click at [478, 179] on img "Next" at bounding box center [478, 173] width 12 height 31
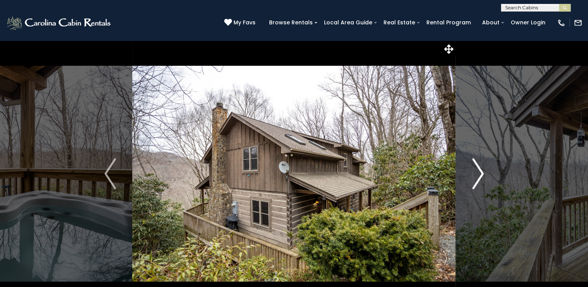
click at [478, 179] on img "Next" at bounding box center [478, 173] width 12 height 31
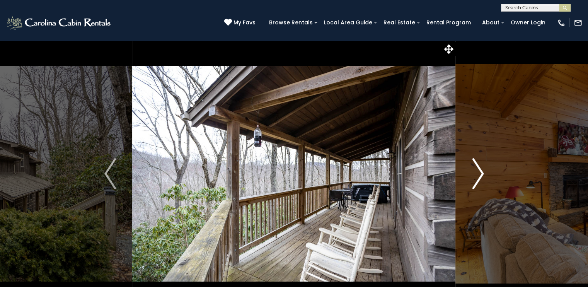
click at [478, 179] on img "Next" at bounding box center [478, 173] width 12 height 31
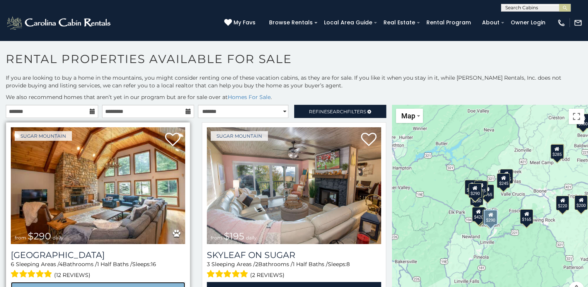
click at [107, 282] on link "View Property" at bounding box center [98, 290] width 174 height 16
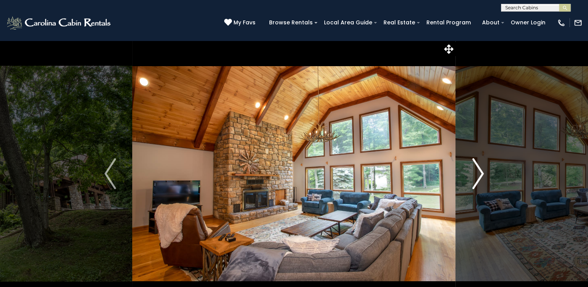
click at [478, 179] on img "Next" at bounding box center [478, 173] width 12 height 31
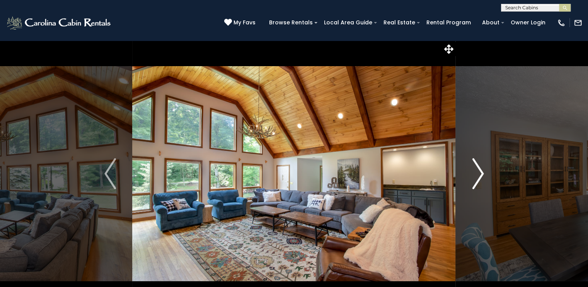
click at [478, 179] on img "Next" at bounding box center [478, 173] width 12 height 31
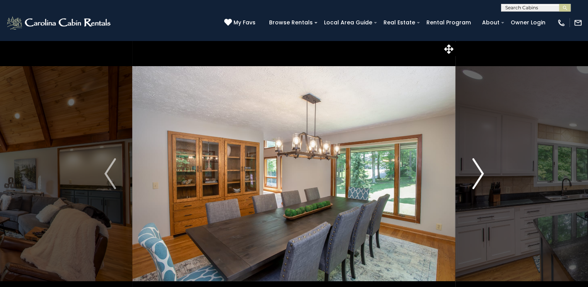
click at [478, 179] on img "Next" at bounding box center [478, 173] width 12 height 31
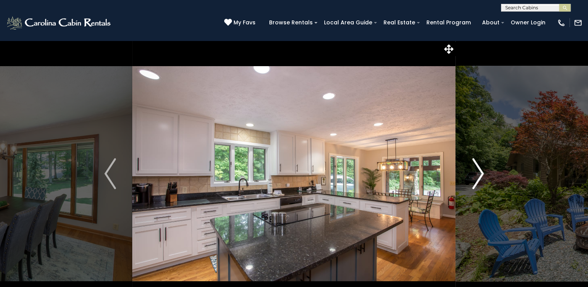
click at [478, 179] on img "Next" at bounding box center [478, 173] width 12 height 31
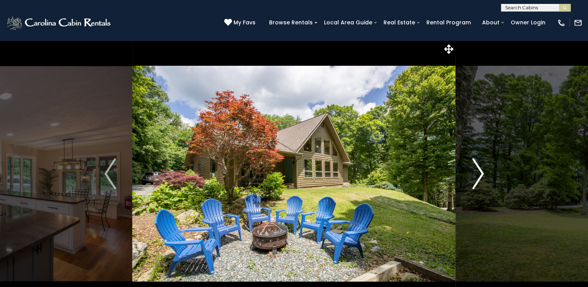
click at [478, 179] on img "Next" at bounding box center [478, 173] width 12 height 31
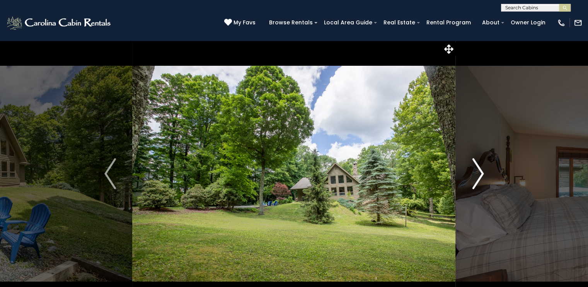
click at [478, 179] on img "Next" at bounding box center [478, 173] width 12 height 31
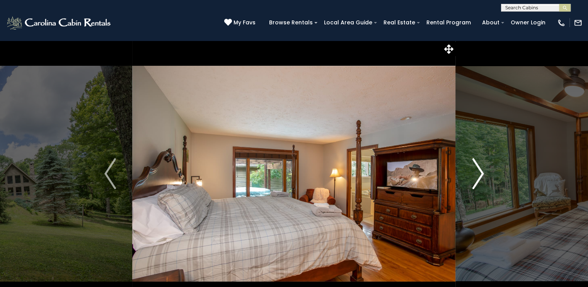
click at [478, 179] on img "Next" at bounding box center [478, 173] width 12 height 31
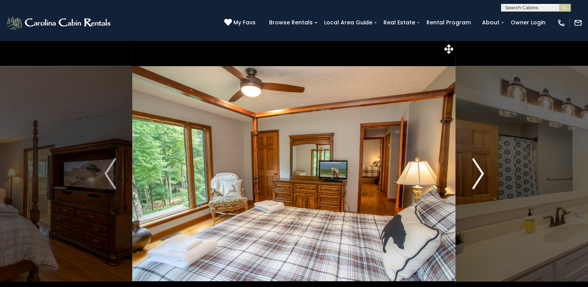
click at [478, 179] on img "Next" at bounding box center [478, 173] width 12 height 31
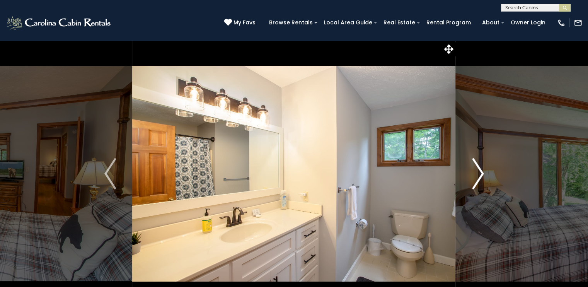
click at [478, 179] on img "Next" at bounding box center [478, 173] width 12 height 31
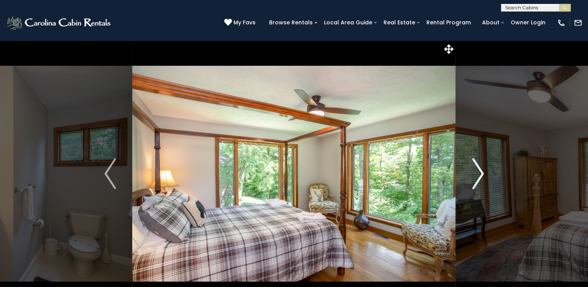
click at [478, 179] on img "Next" at bounding box center [478, 173] width 12 height 31
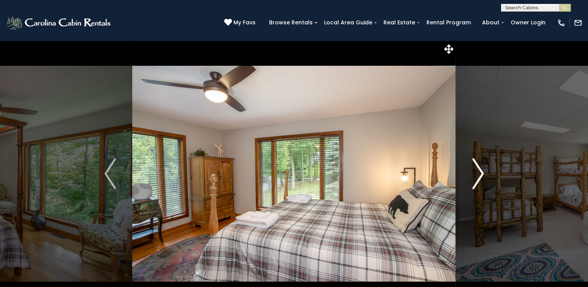
click at [478, 179] on img "Next" at bounding box center [478, 173] width 12 height 31
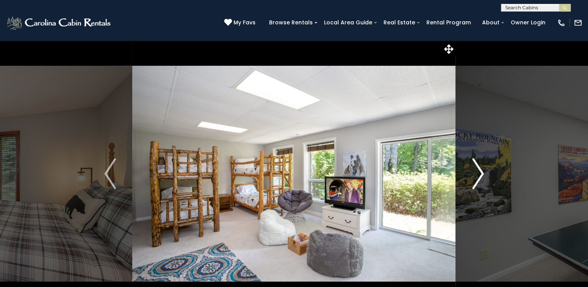
click at [478, 179] on img "Next" at bounding box center [478, 173] width 12 height 31
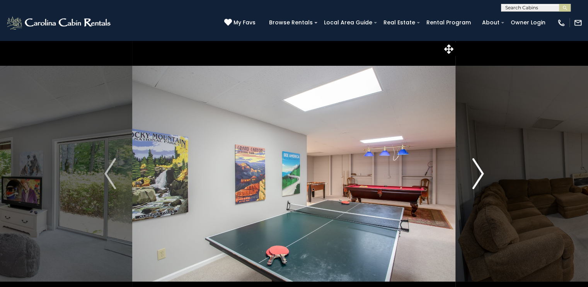
click at [478, 179] on img "Next" at bounding box center [478, 173] width 12 height 31
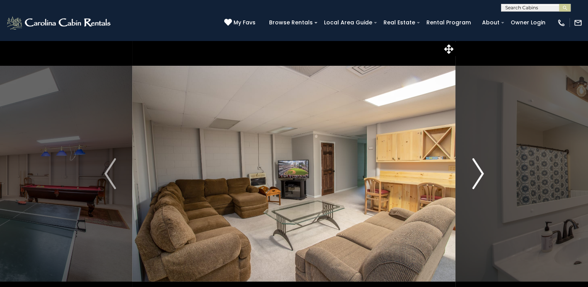
click at [478, 179] on img "Next" at bounding box center [478, 173] width 12 height 31
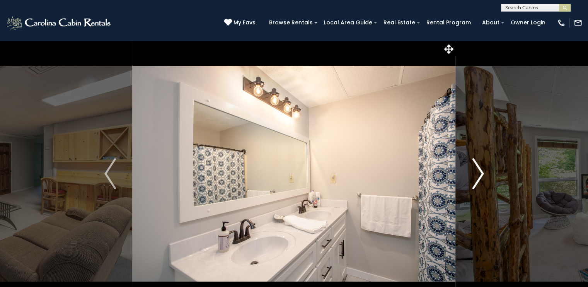
click at [478, 179] on img "Next" at bounding box center [478, 173] width 12 height 31
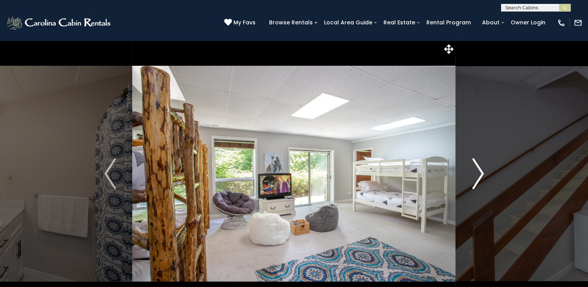
click at [478, 179] on img "Next" at bounding box center [478, 173] width 12 height 31
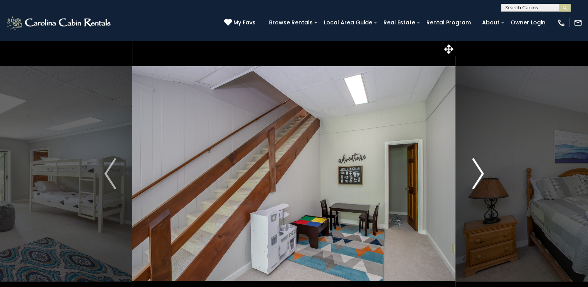
click at [478, 179] on img "Next" at bounding box center [478, 173] width 12 height 31
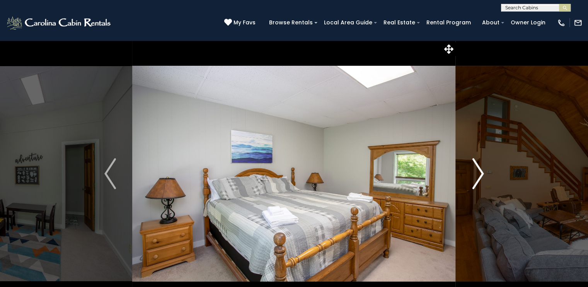
click at [478, 179] on img "Next" at bounding box center [478, 173] width 12 height 31
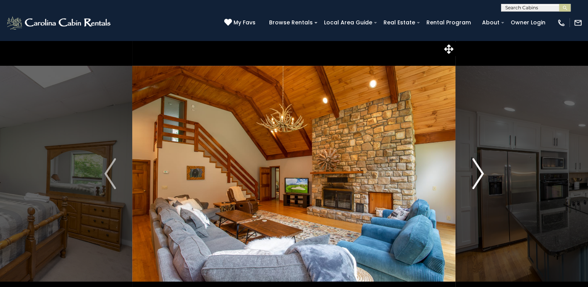
click at [478, 179] on img "Next" at bounding box center [478, 173] width 12 height 31
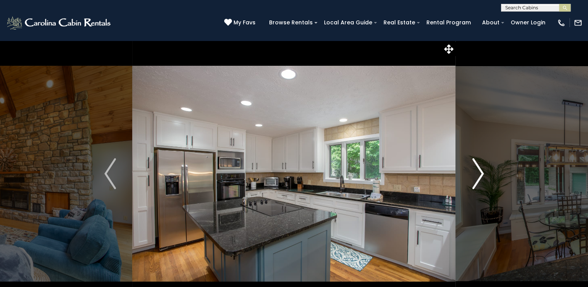
click at [478, 179] on img "Next" at bounding box center [478, 173] width 12 height 31
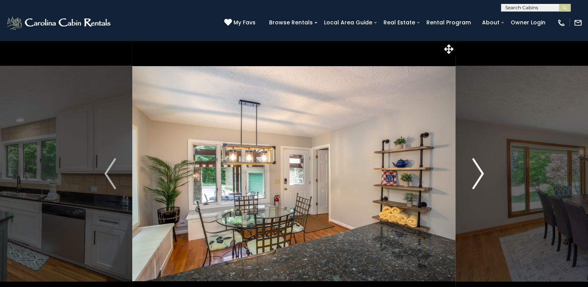
click at [478, 179] on img "Next" at bounding box center [478, 173] width 12 height 31
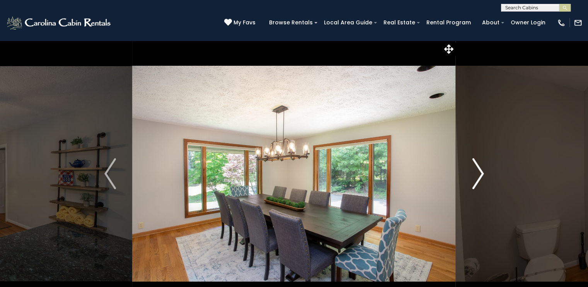
click at [478, 179] on img "Next" at bounding box center [478, 173] width 12 height 31
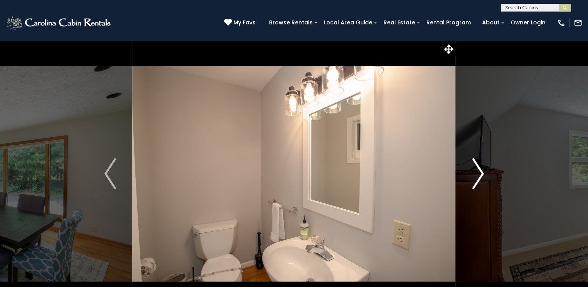
click at [478, 179] on img "Next" at bounding box center [478, 173] width 12 height 31
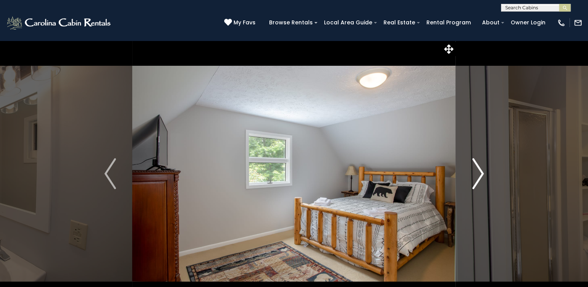
click at [481, 178] on img "Next" at bounding box center [478, 173] width 12 height 31
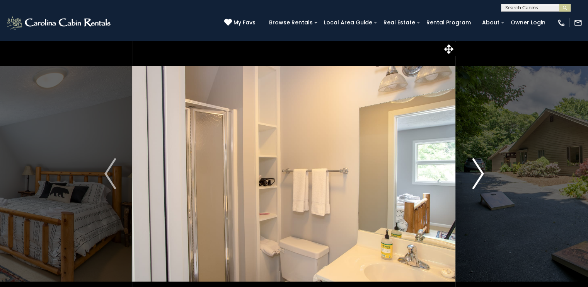
click at [481, 178] on img "Next" at bounding box center [478, 173] width 12 height 31
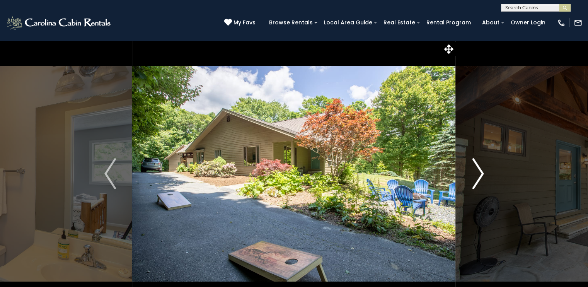
click at [481, 178] on img "Next" at bounding box center [478, 173] width 12 height 31
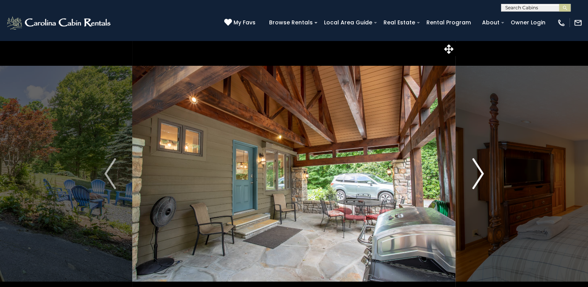
click at [481, 178] on img "Next" at bounding box center [478, 173] width 12 height 31
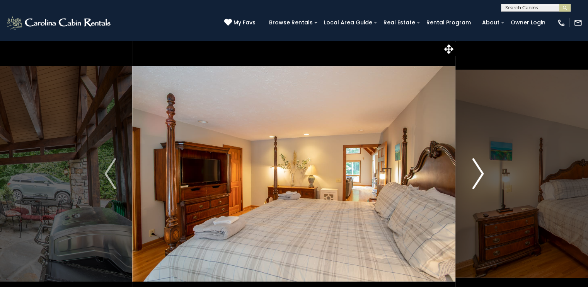
click at [481, 178] on img "Next" at bounding box center [478, 173] width 12 height 31
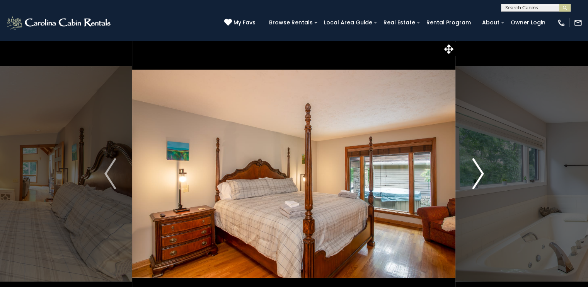
click at [481, 178] on img "Next" at bounding box center [478, 173] width 12 height 31
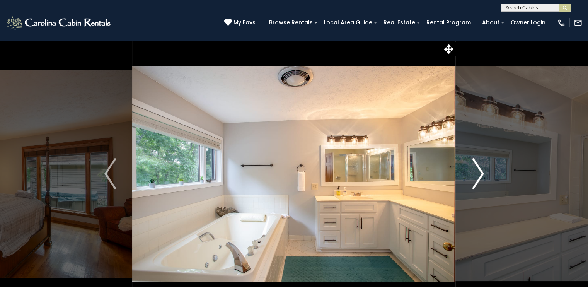
click at [481, 178] on img "Next" at bounding box center [478, 173] width 12 height 31
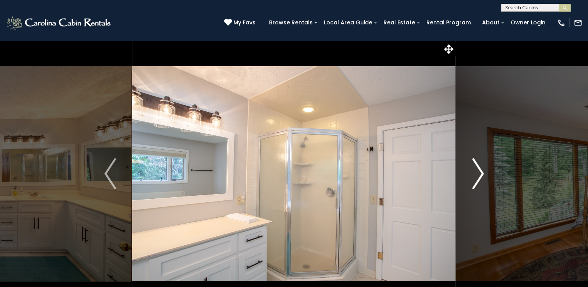
click at [481, 178] on img "Next" at bounding box center [478, 173] width 12 height 31
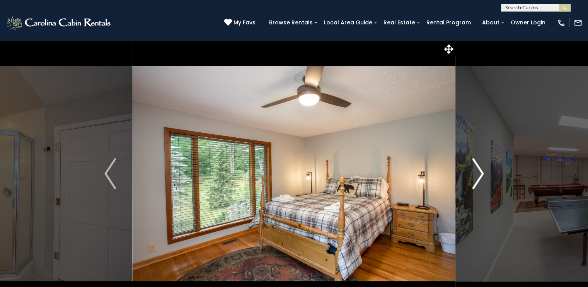
click at [481, 178] on img "Next" at bounding box center [478, 173] width 12 height 31
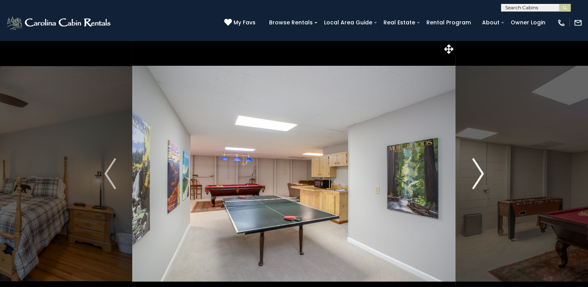
click at [481, 178] on img "Next" at bounding box center [478, 173] width 12 height 31
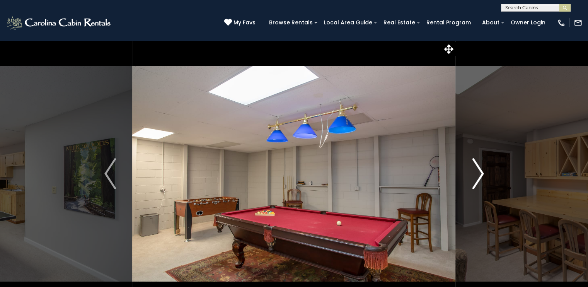
click at [481, 178] on img "Next" at bounding box center [478, 173] width 12 height 31
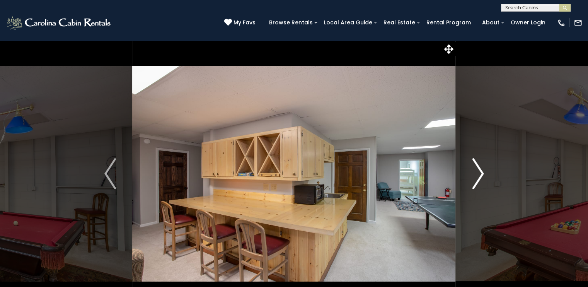
click at [481, 178] on img "Next" at bounding box center [478, 173] width 12 height 31
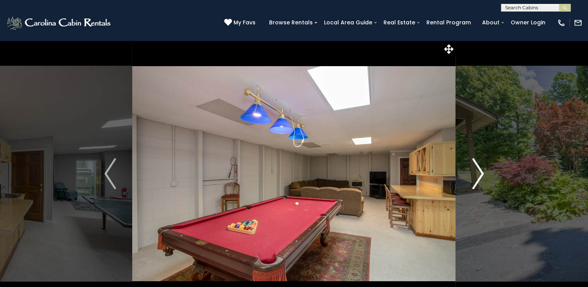
click at [481, 178] on img "Next" at bounding box center [478, 173] width 12 height 31
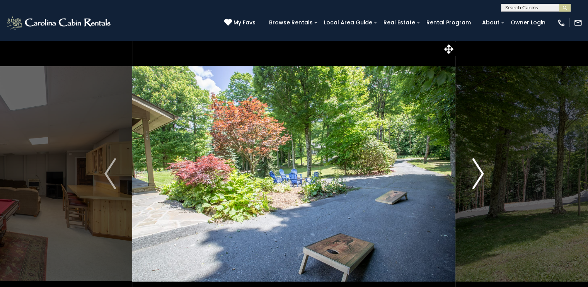
click at [481, 178] on img "Next" at bounding box center [478, 173] width 12 height 31
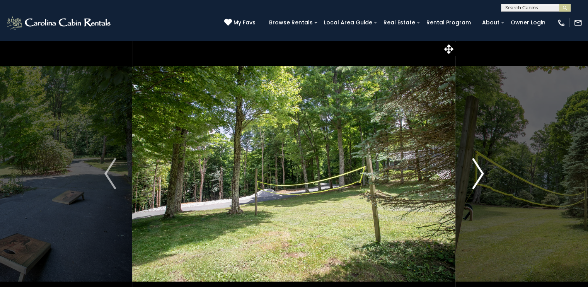
click at [481, 178] on img "Next" at bounding box center [478, 173] width 12 height 31
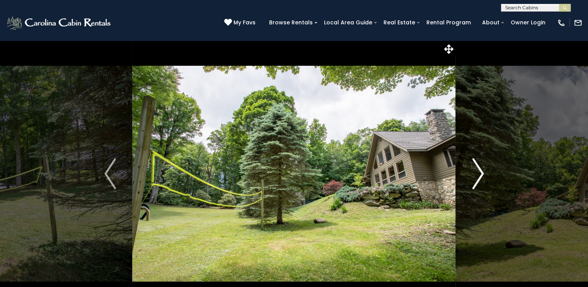
click at [481, 178] on img "Next" at bounding box center [478, 173] width 12 height 31
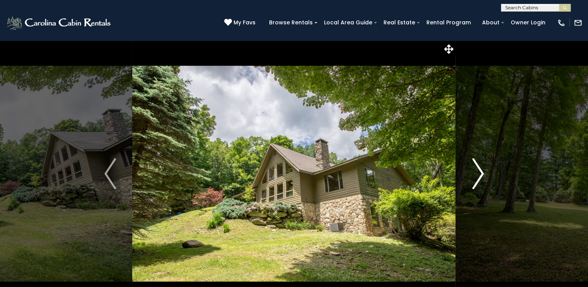
click at [481, 178] on img "Next" at bounding box center [478, 173] width 12 height 31
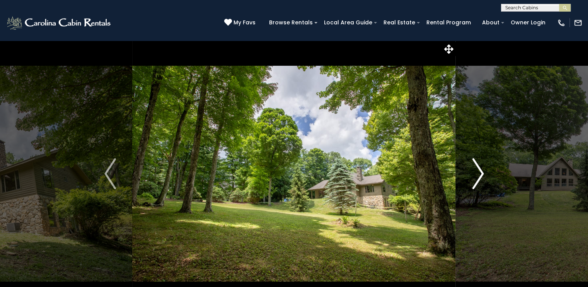
click at [481, 178] on img "Next" at bounding box center [478, 173] width 12 height 31
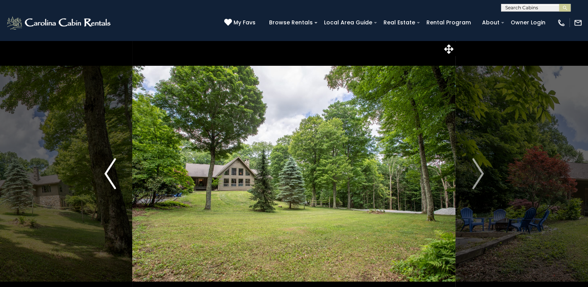
click at [108, 175] on img "Previous" at bounding box center [110, 173] width 12 height 31
